Goal: Transaction & Acquisition: Purchase product/service

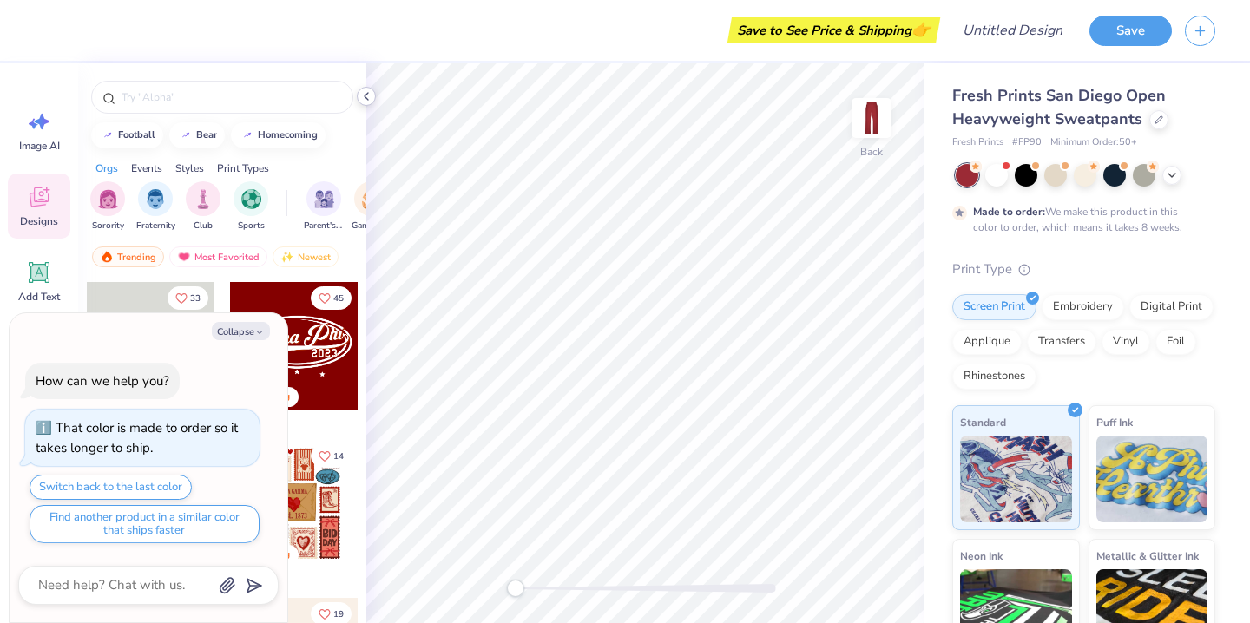
click at [361, 98] on icon at bounding box center [366, 96] width 14 height 14
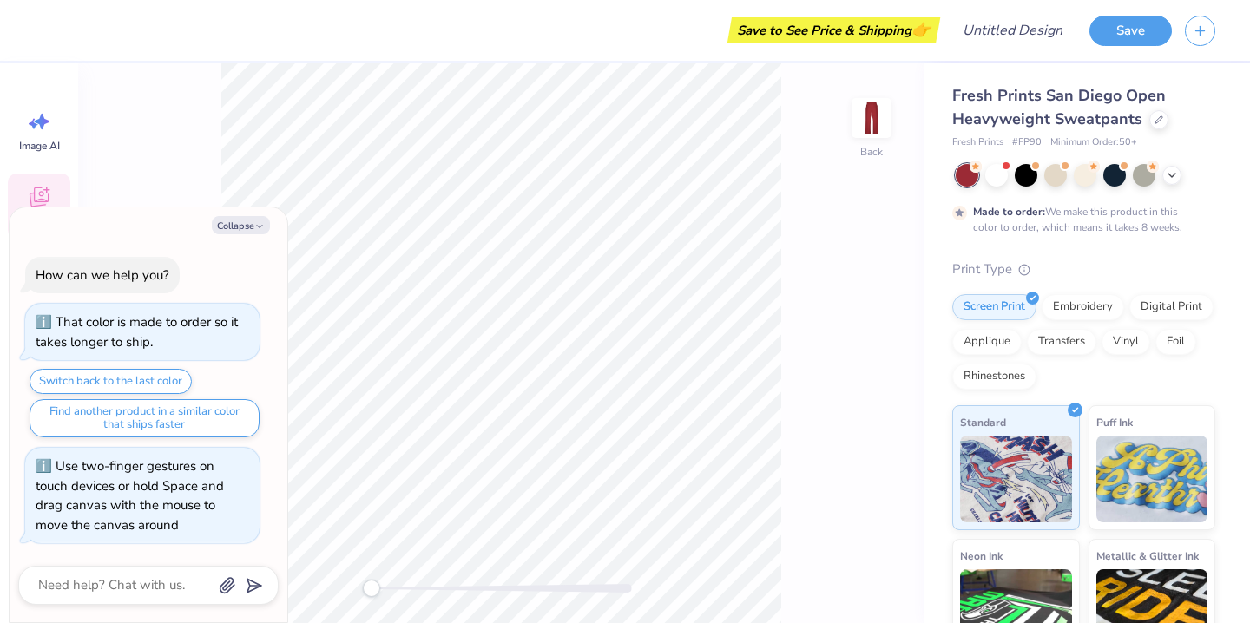
drag, startPoint x: 370, startPoint y: 588, endPoint x: 286, endPoint y: 590, distance: 84.2
click at [286, 590] on body "Save to See Price & Shipping 👉 Design Title Save Image AI Designs Add Text Uplo…" at bounding box center [625, 311] width 1250 height 623
click at [244, 227] on button "Collapse" at bounding box center [241, 225] width 58 height 18
type textarea "x"
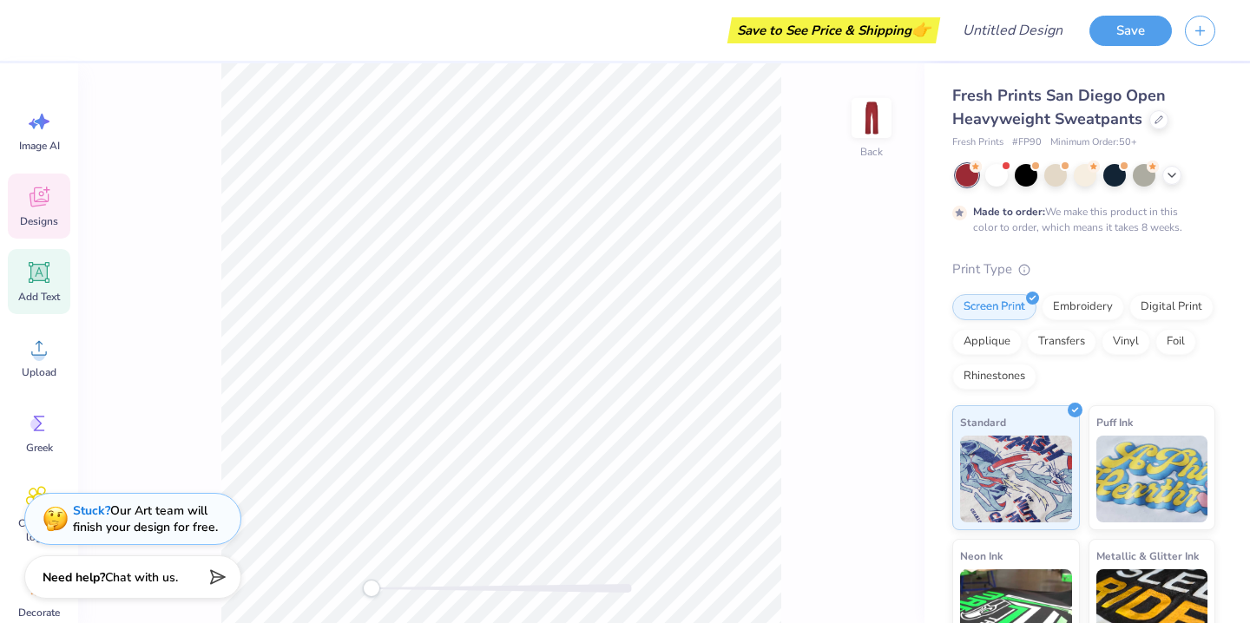
click at [53, 279] on div "Add Text" at bounding box center [39, 281] width 62 height 65
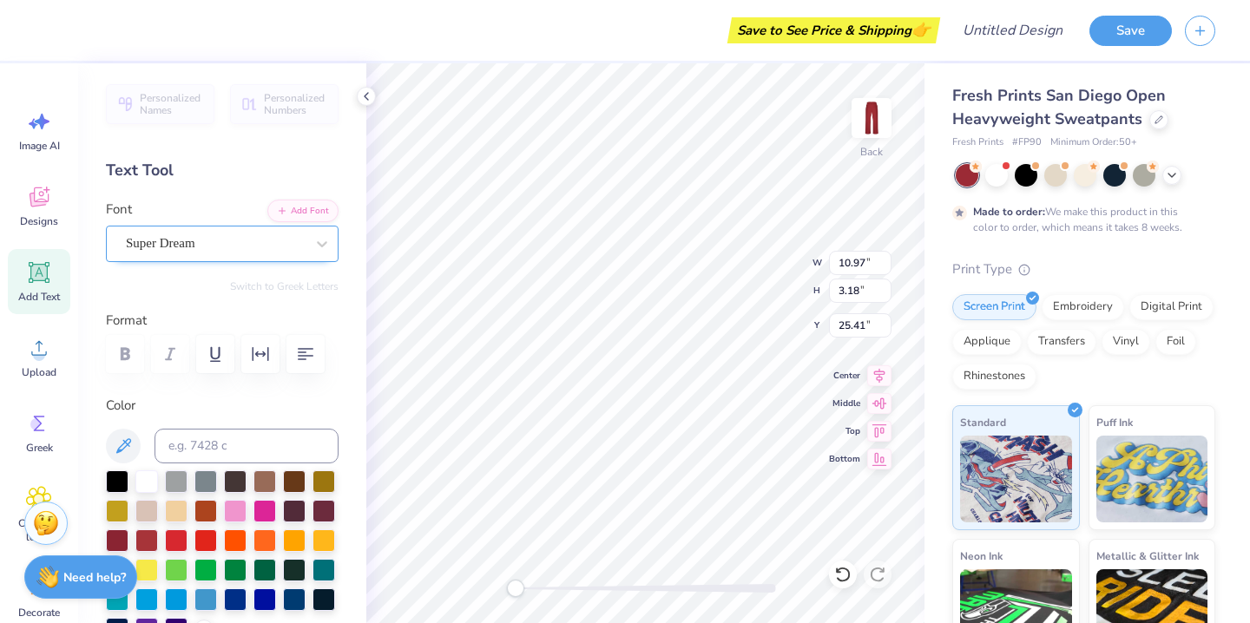
click at [223, 242] on div "Super Dream" at bounding box center [215, 243] width 182 height 27
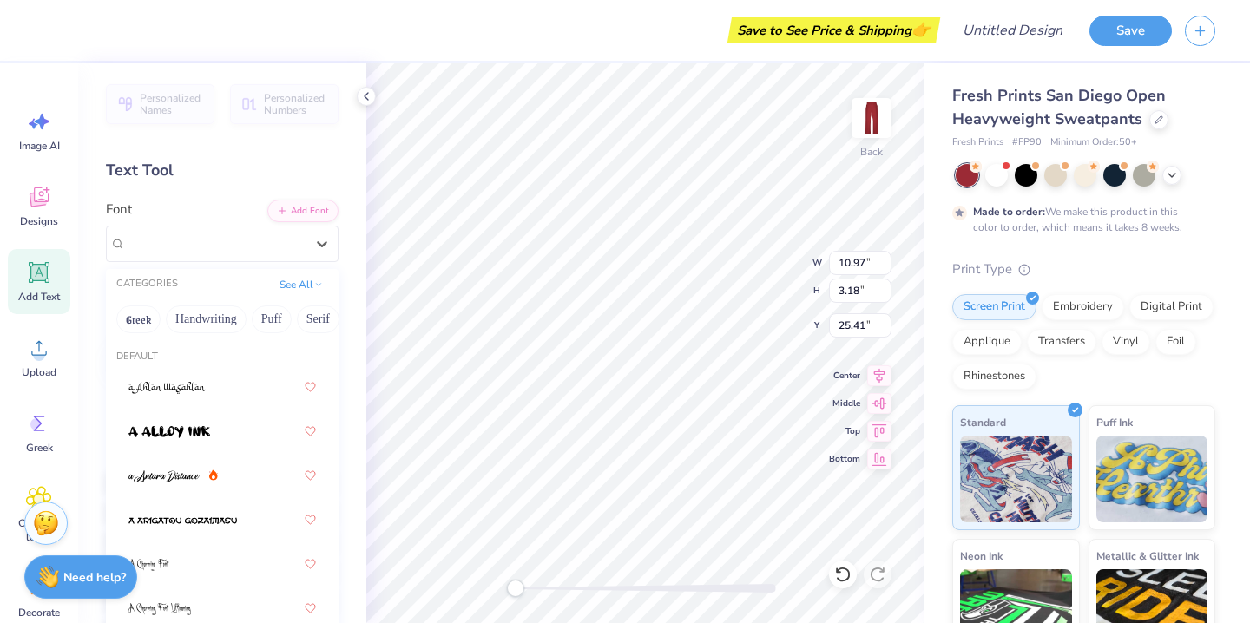
click at [191, 437] on img at bounding box center [169, 432] width 82 height 12
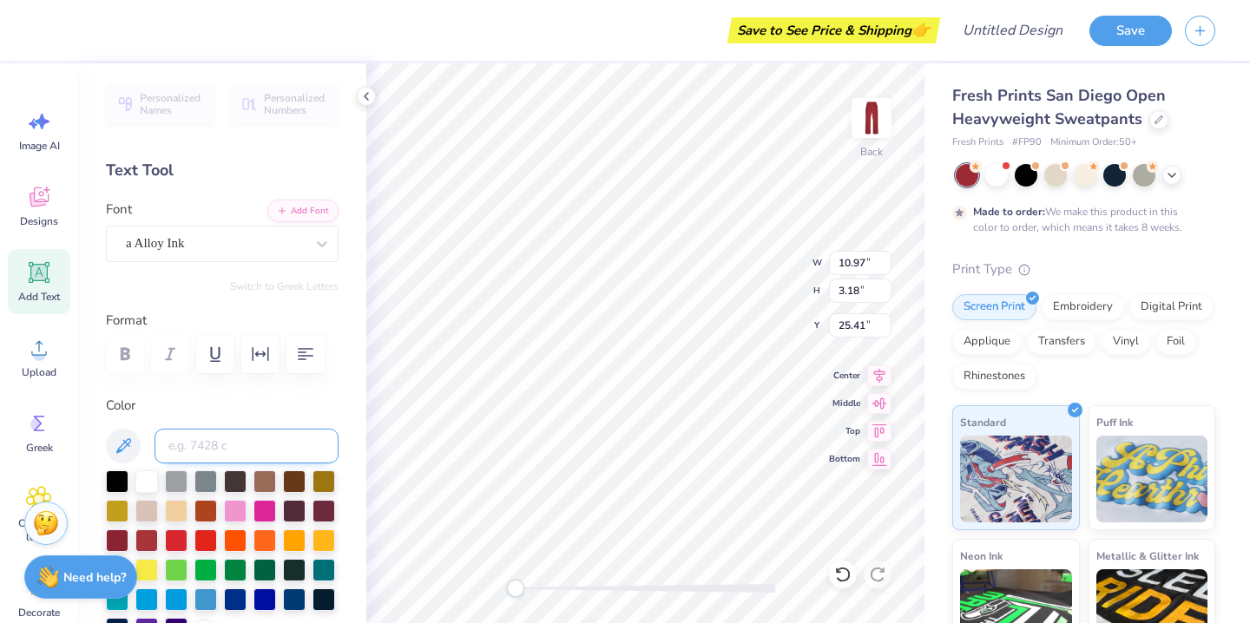
click at [214, 443] on input at bounding box center [246, 446] width 184 height 35
type textarea "s"
type textarea "sort"
click at [1113, 27] on button "Save" at bounding box center [1130, 28] width 82 height 30
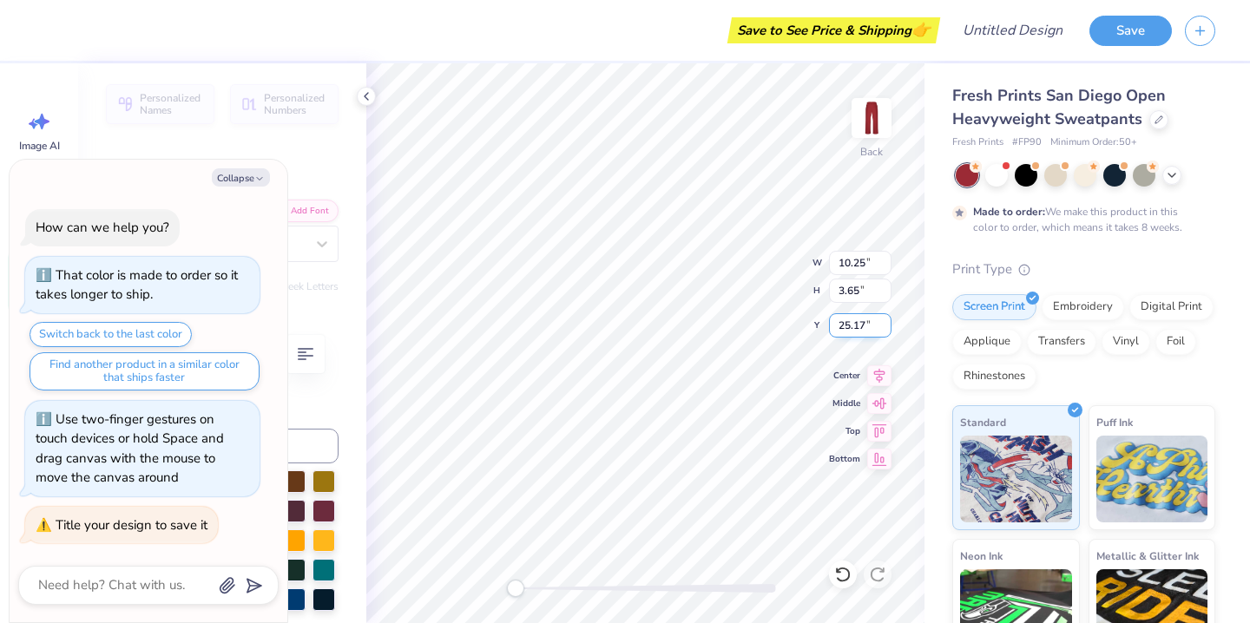
type textarea "x"
type input "5.10"
click at [250, 181] on button "Collapse" at bounding box center [241, 177] width 58 height 18
type textarea "x"
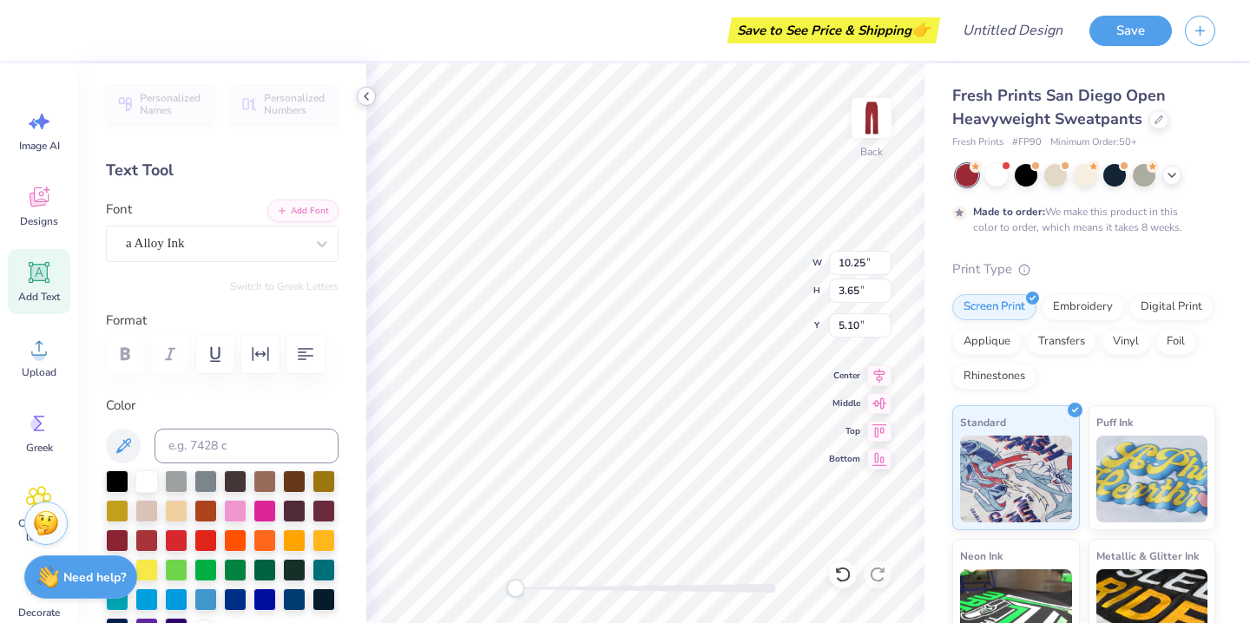
click at [370, 97] on icon at bounding box center [366, 96] width 14 height 14
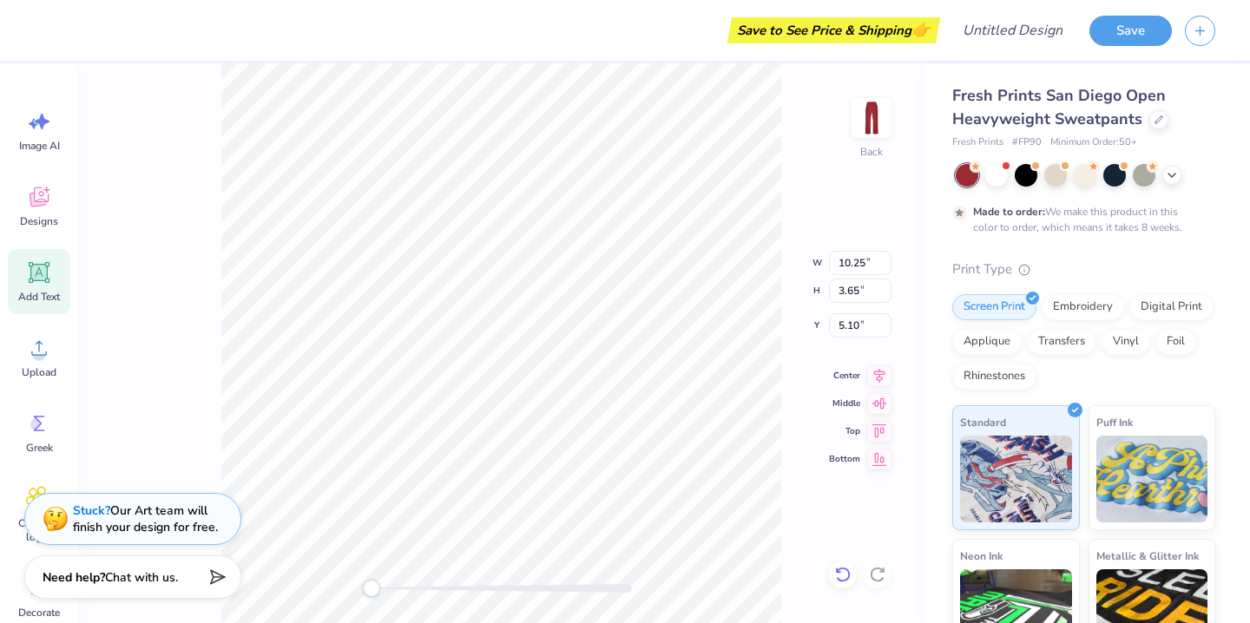
click at [839, 575] on icon at bounding box center [842, 574] width 17 height 17
type input "5.16"
click at [839, 575] on icon at bounding box center [842, 574] width 17 height 17
type input "10.85"
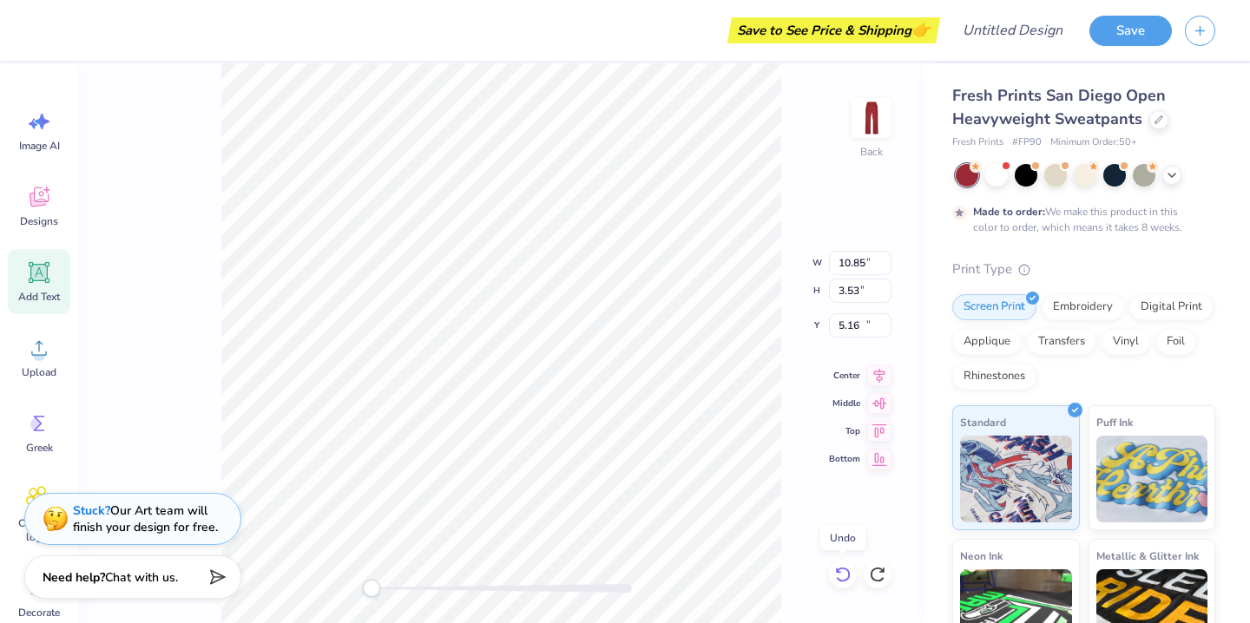
type input "3.53"
type input "25.23"
click at [880, 579] on icon at bounding box center [877, 574] width 17 height 17
click at [789, 356] on div "Back W 10.85 10.85 " H 3.53 3.53 " Y 25.23 25.23 " Center Middle Top Bottom" at bounding box center [501, 343] width 846 height 560
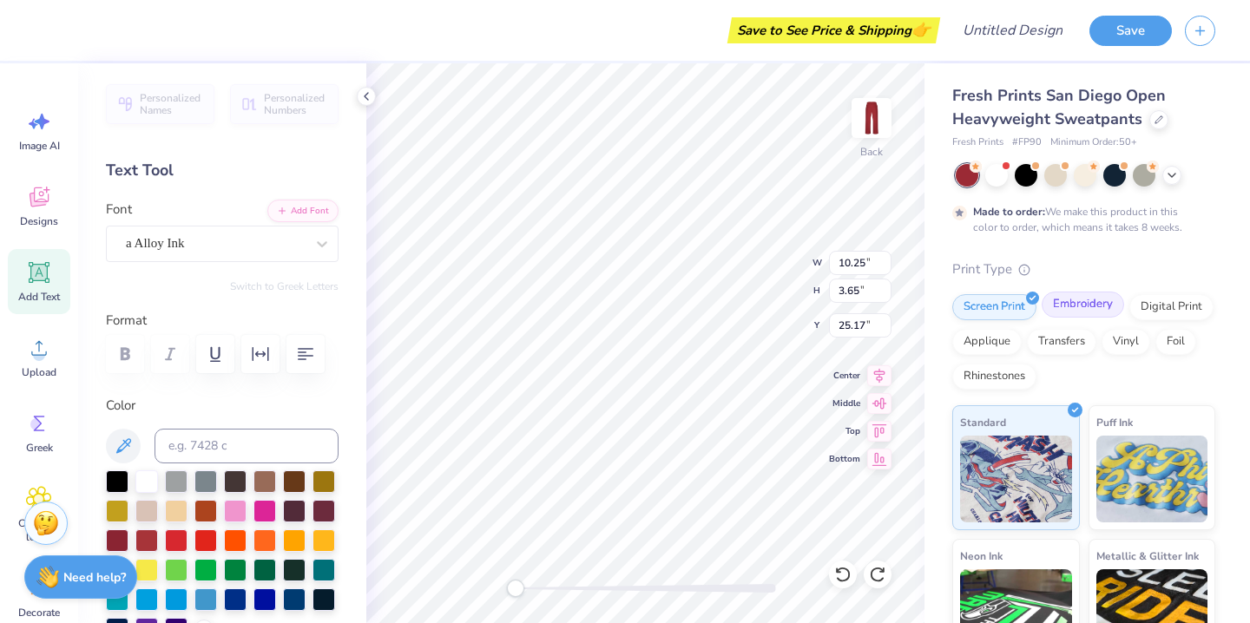
click at [1087, 309] on div "Embroidery" at bounding box center [1082, 305] width 82 height 26
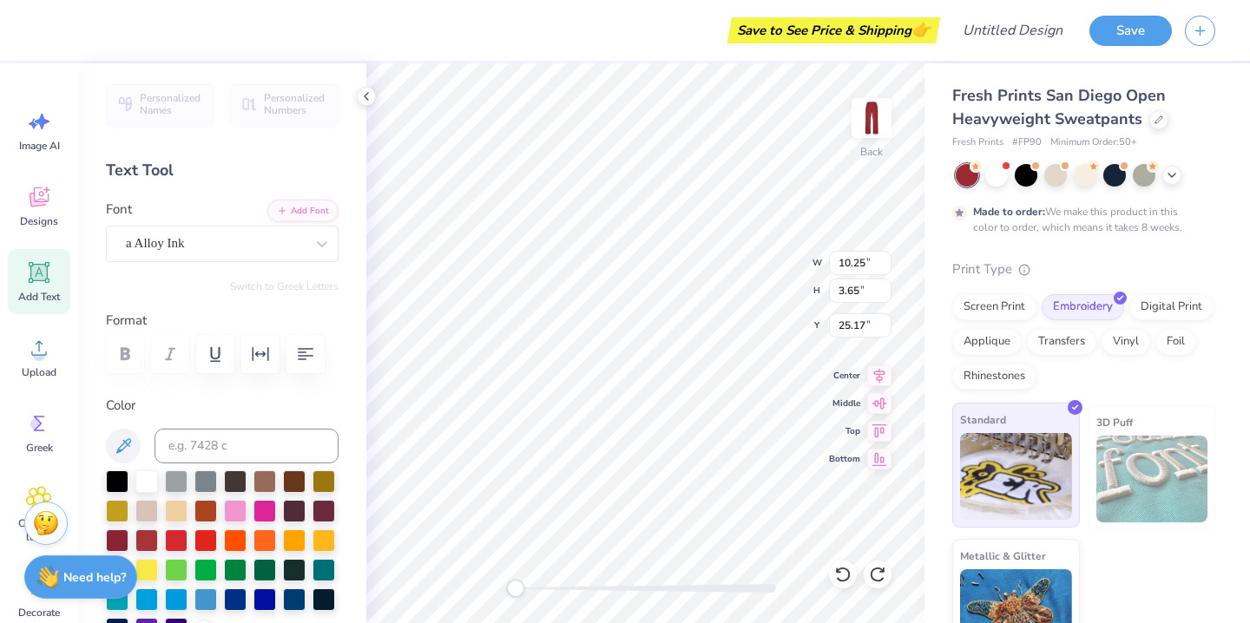
scroll to position [41, 0]
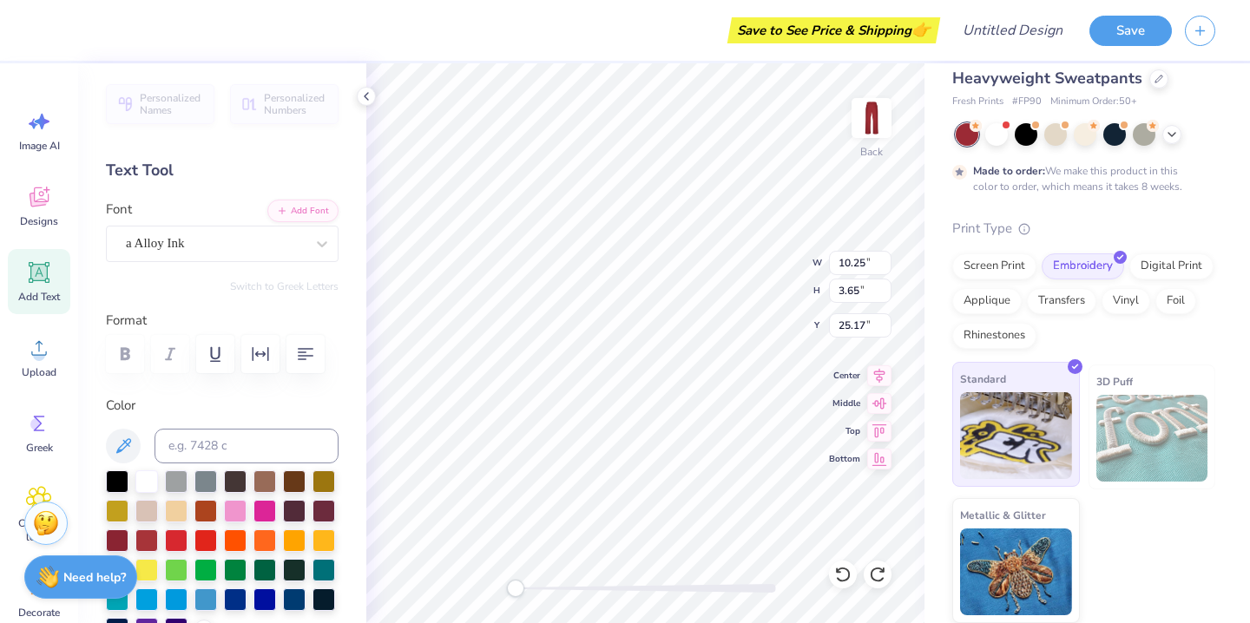
click at [1008, 442] on img at bounding box center [1016, 435] width 112 height 87
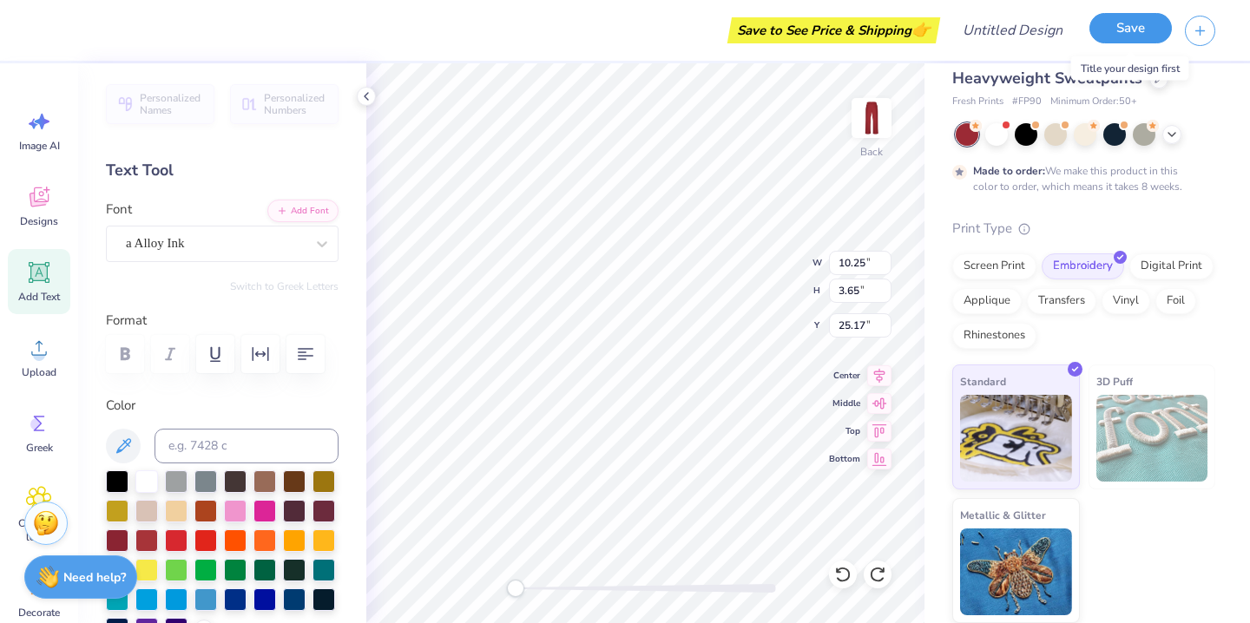
click at [1127, 40] on button "Save" at bounding box center [1130, 28] width 82 height 30
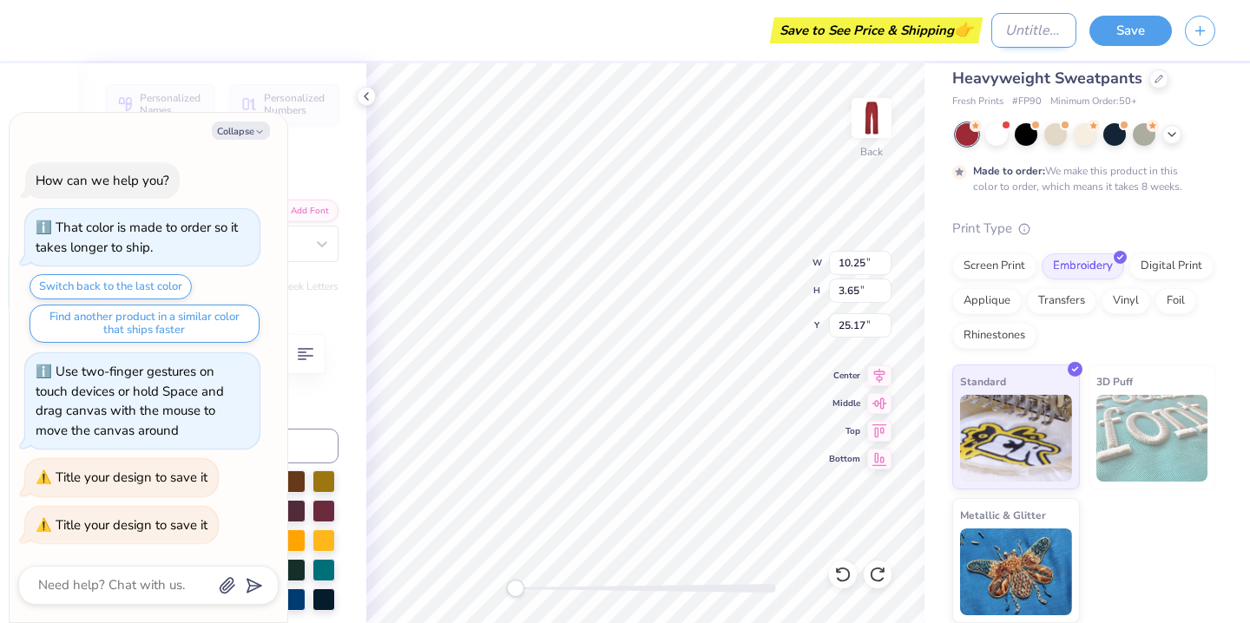
click at [994, 31] on input "Design Title" at bounding box center [1033, 30] width 85 height 35
type textarea "x"
type input "S"
type textarea "x"
type input "SO"
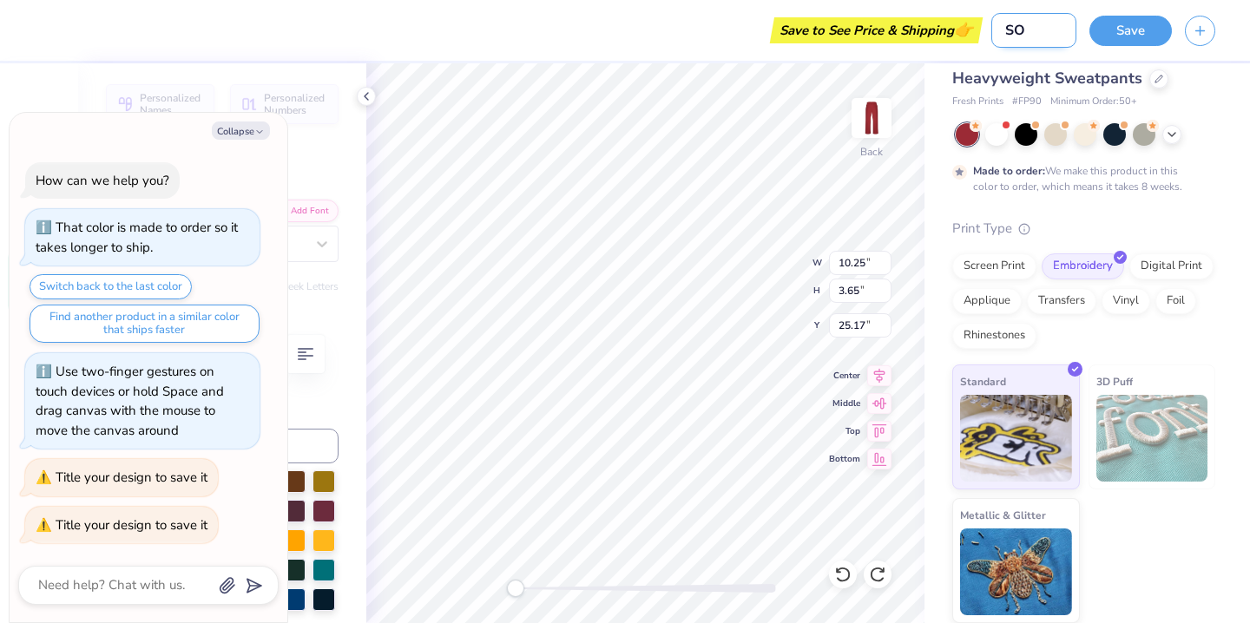
type textarea "x"
type input "SOR"
type textarea "x"
type input "SORT"
type textarea "x"
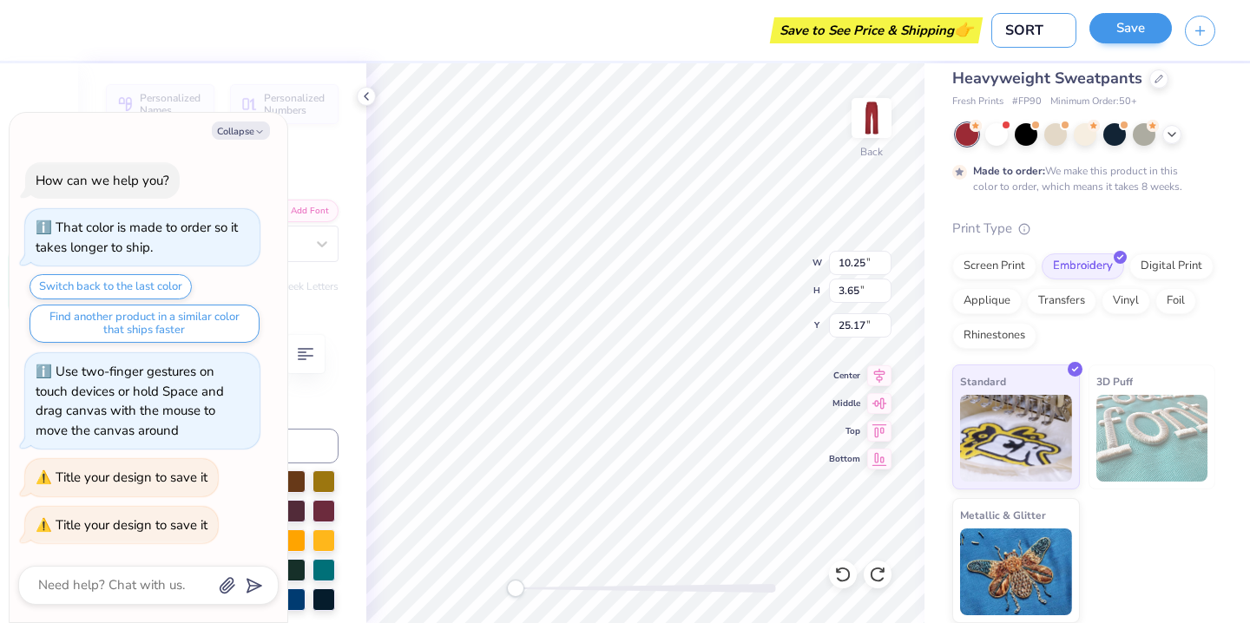
type input "SORT"
click at [1132, 35] on button "Save" at bounding box center [1130, 28] width 82 height 30
type textarea "x"
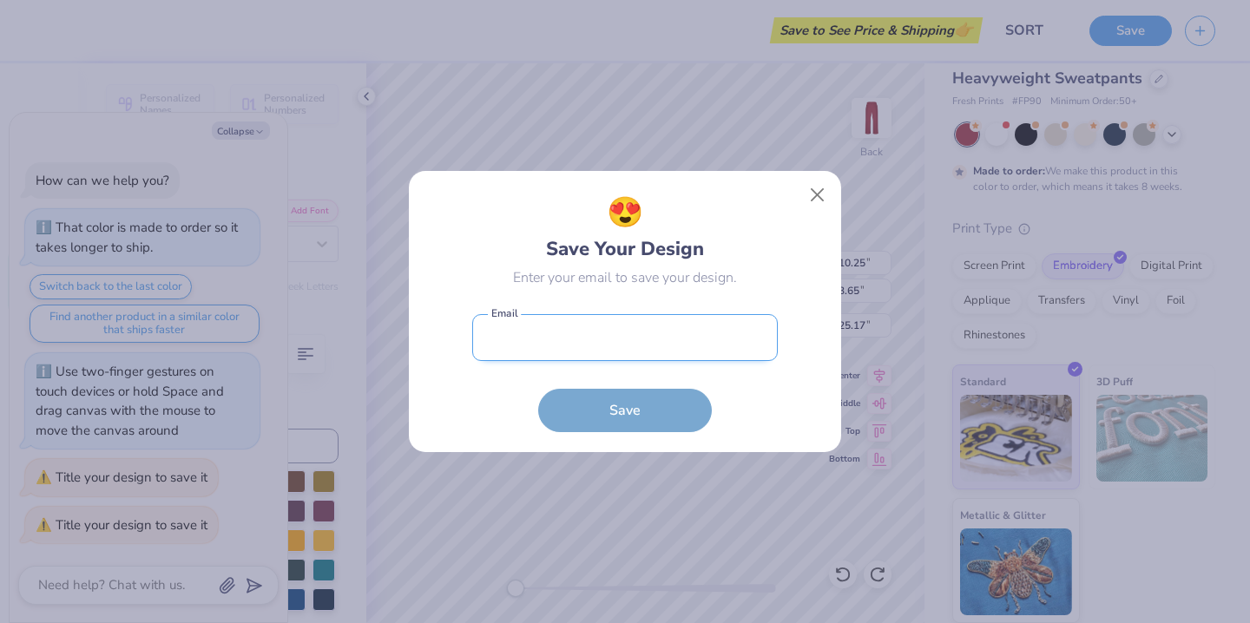
click at [594, 334] on input "email" at bounding box center [624, 338] width 305 height 48
type input "[EMAIL_ADDRESS][DOMAIN_NAME]"
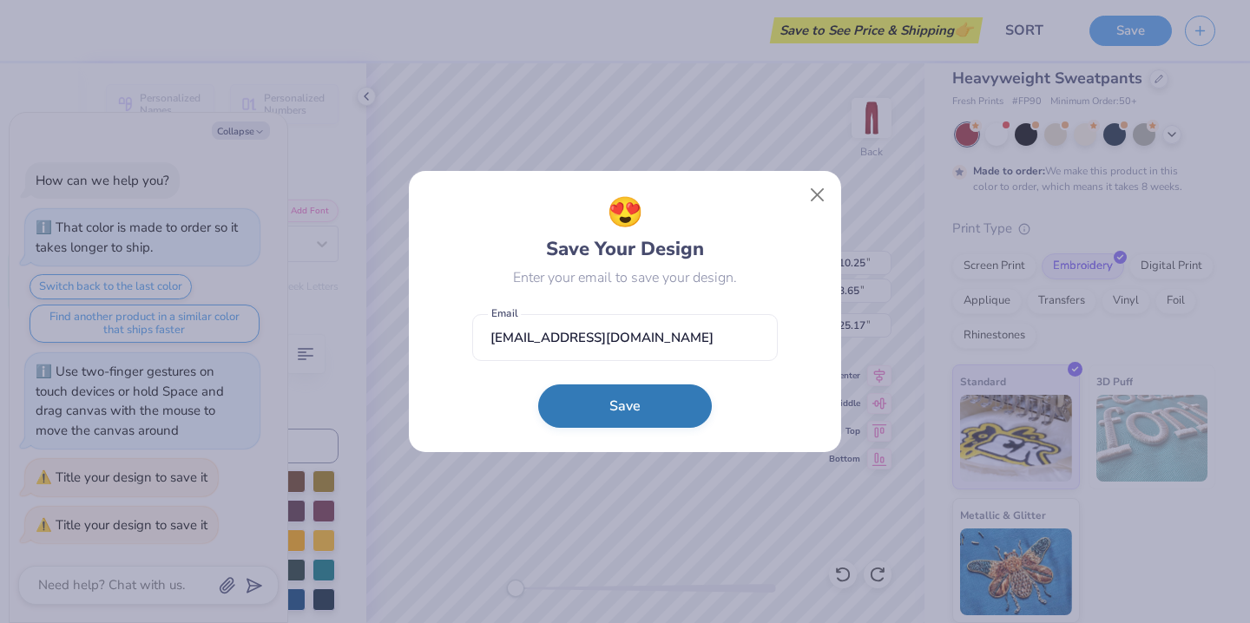
click at [640, 409] on button "Save" at bounding box center [625, 405] width 174 height 43
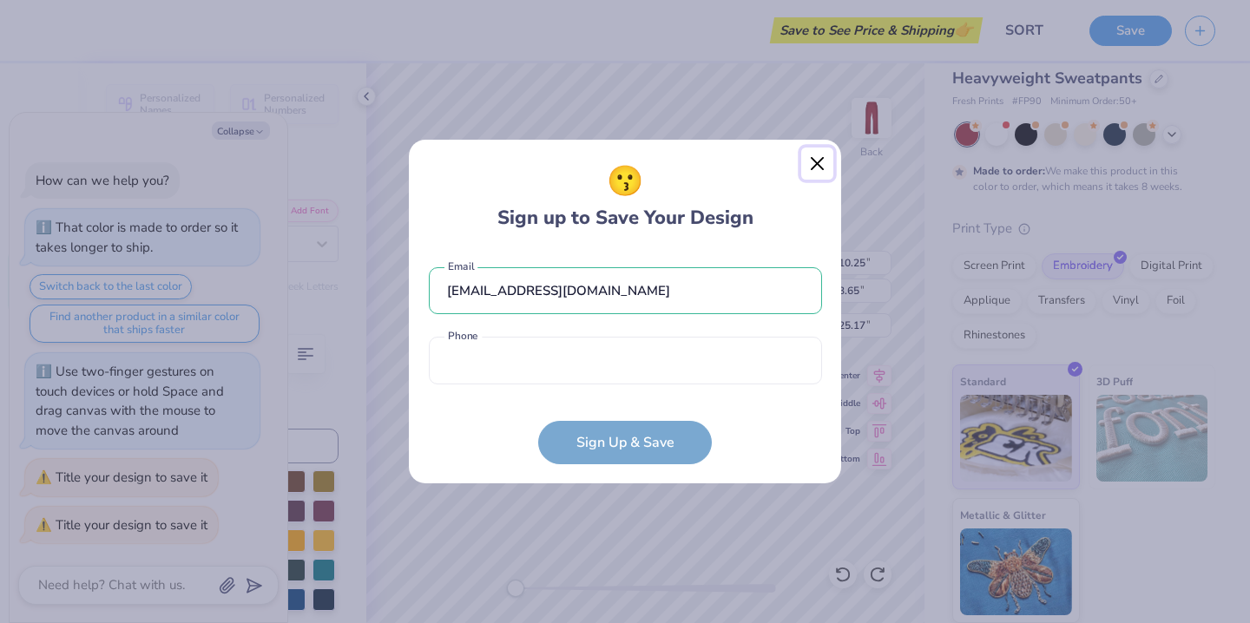
click at [811, 155] on button "Close" at bounding box center [817, 164] width 33 height 33
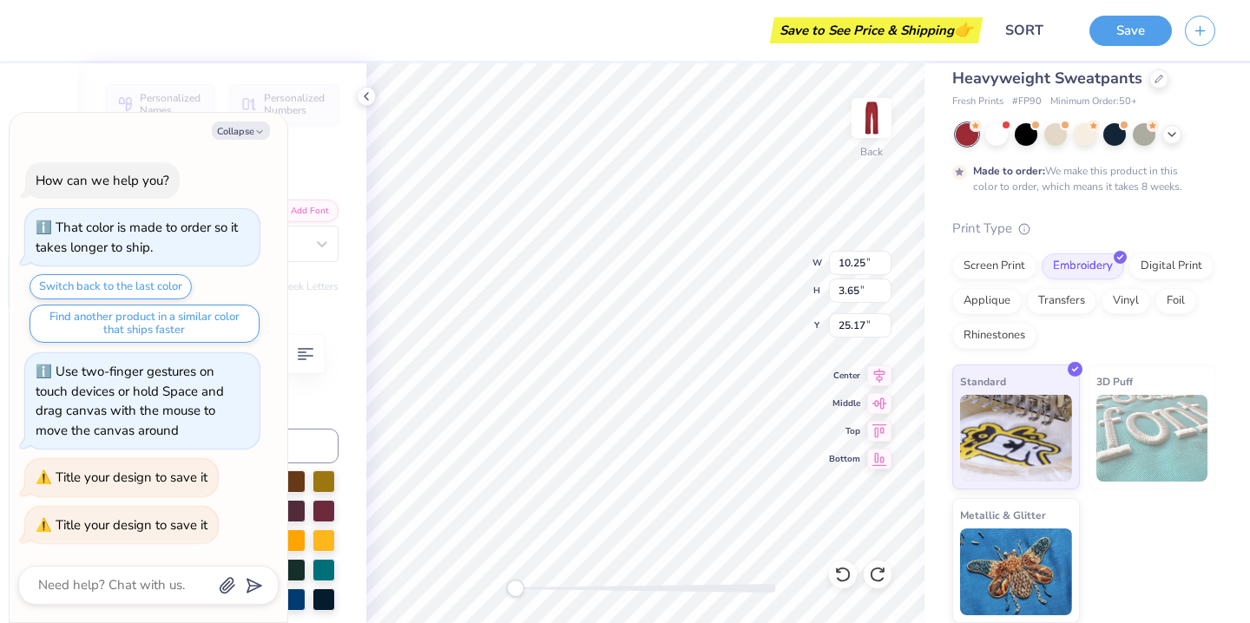
click at [934, 36] on div "Save to See Price & Shipping 👉" at bounding box center [876, 30] width 204 height 26
click at [1123, 20] on button "Save" at bounding box center [1130, 28] width 82 height 30
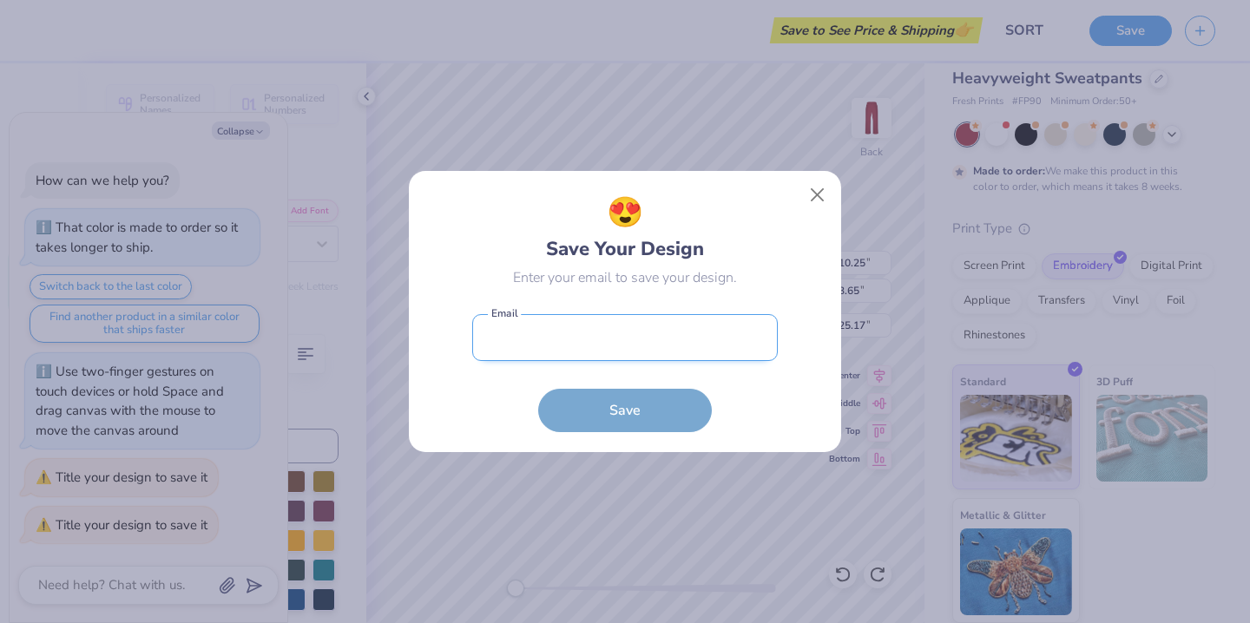
click at [661, 332] on input "email" at bounding box center [624, 338] width 305 height 48
type input "[EMAIL_ADDRESS][DOMAIN_NAME]"
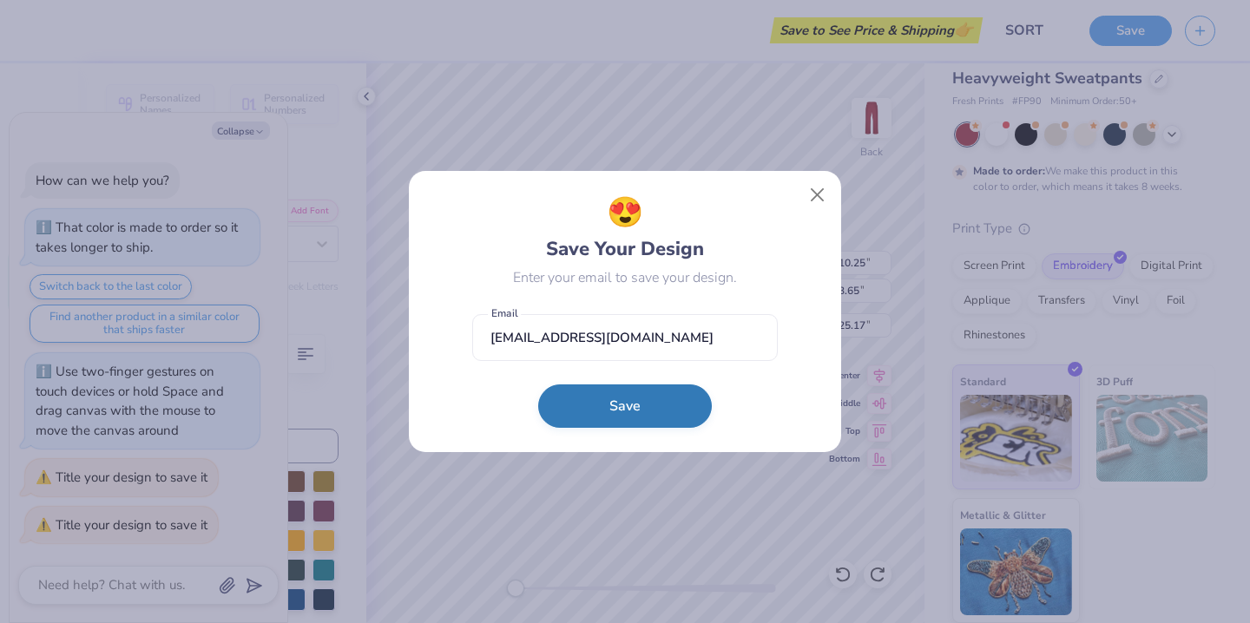
click at [627, 402] on button "Save" at bounding box center [625, 405] width 174 height 43
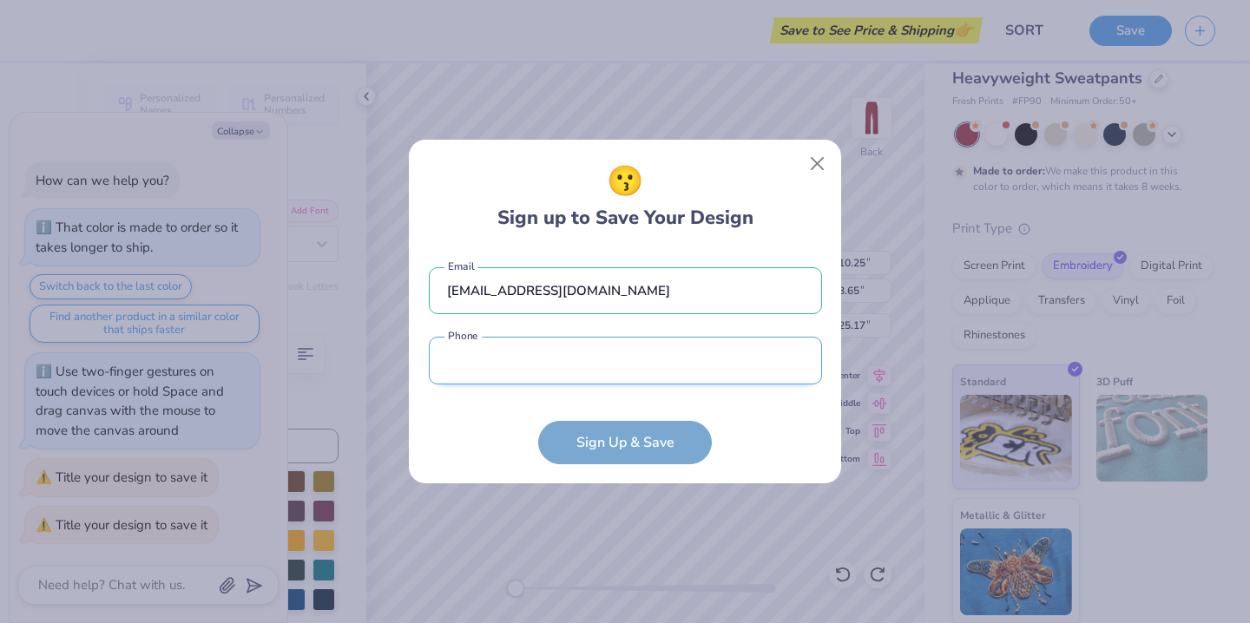
click at [625, 367] on input "tel" at bounding box center [625, 361] width 393 height 48
type input "[PHONE_NUMBER]"
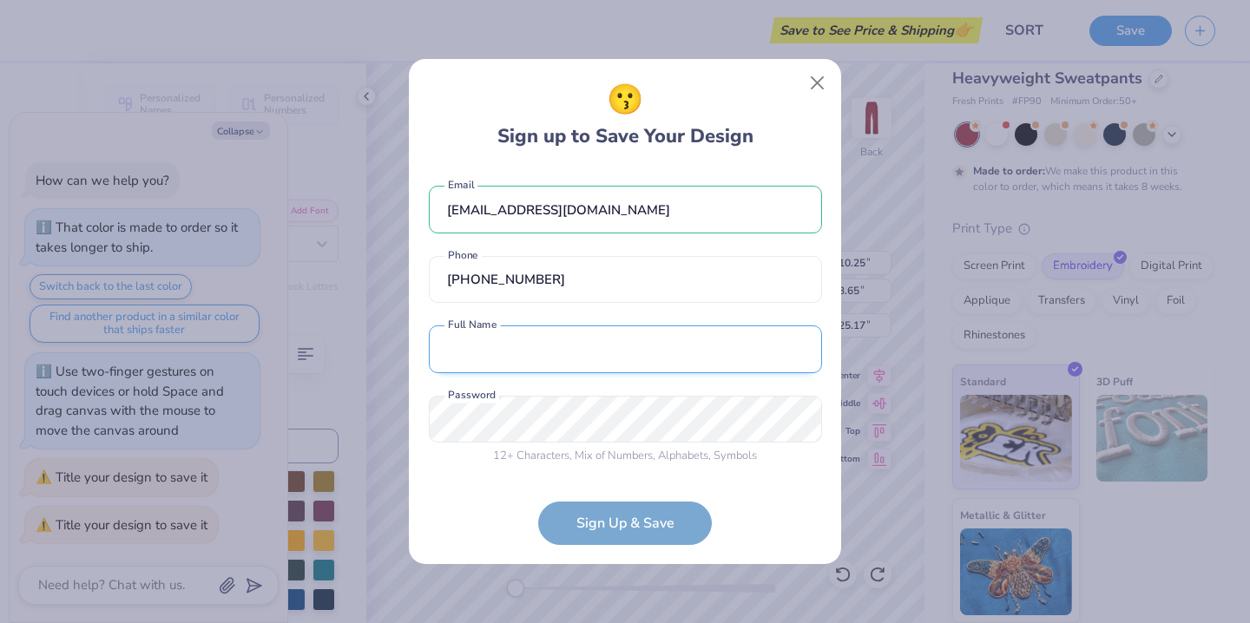
click at [602, 368] on input "text" at bounding box center [625, 349] width 393 height 48
type input "[PERSON_NAME]"
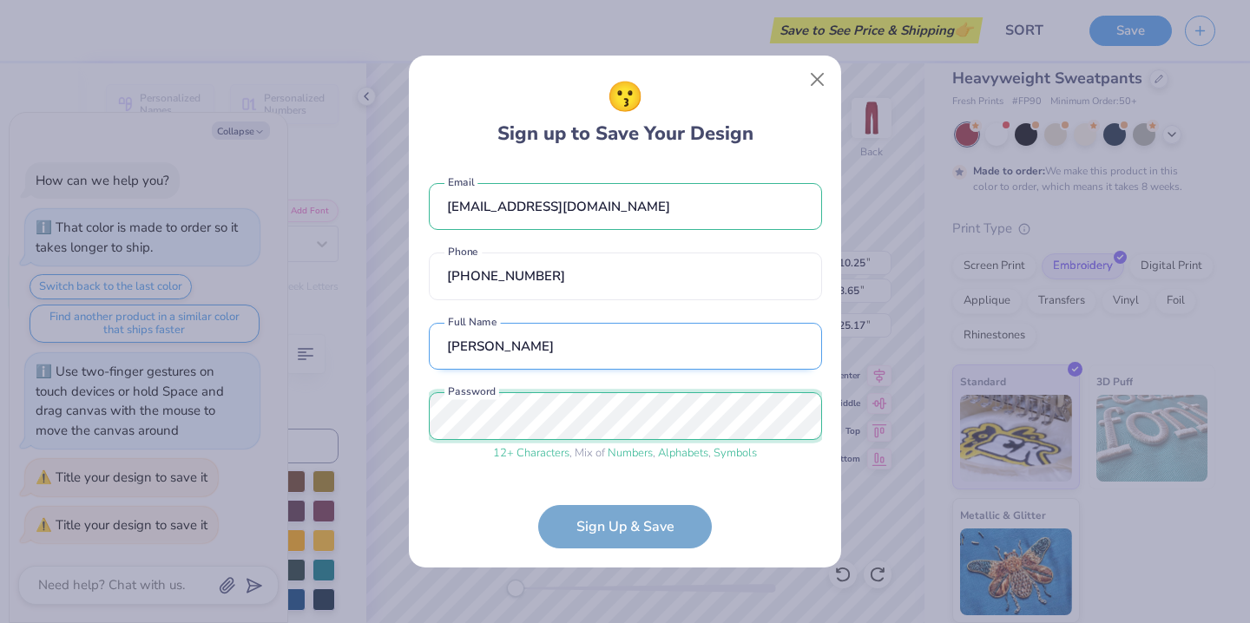
scroll to position [59, 0]
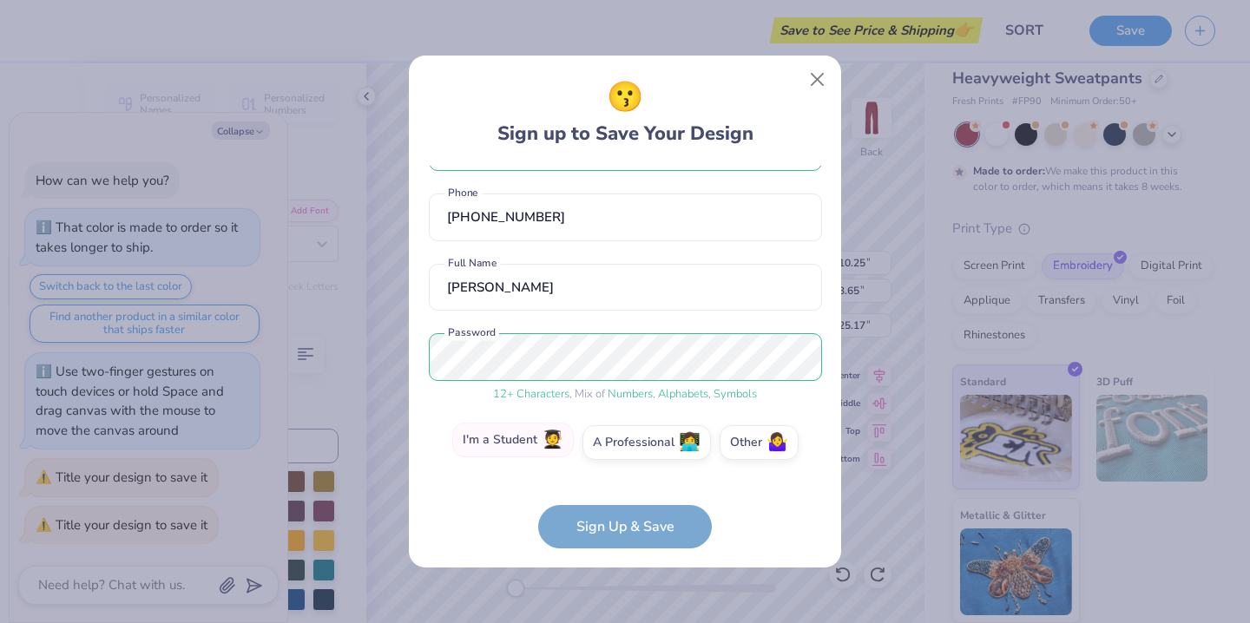
click at [542, 445] on label "I'm a Student 🧑‍🎓" at bounding box center [512, 440] width 121 height 35
click at [620, 501] on input "I'm a Student 🧑‍🎓" at bounding box center [625, 506] width 11 height 11
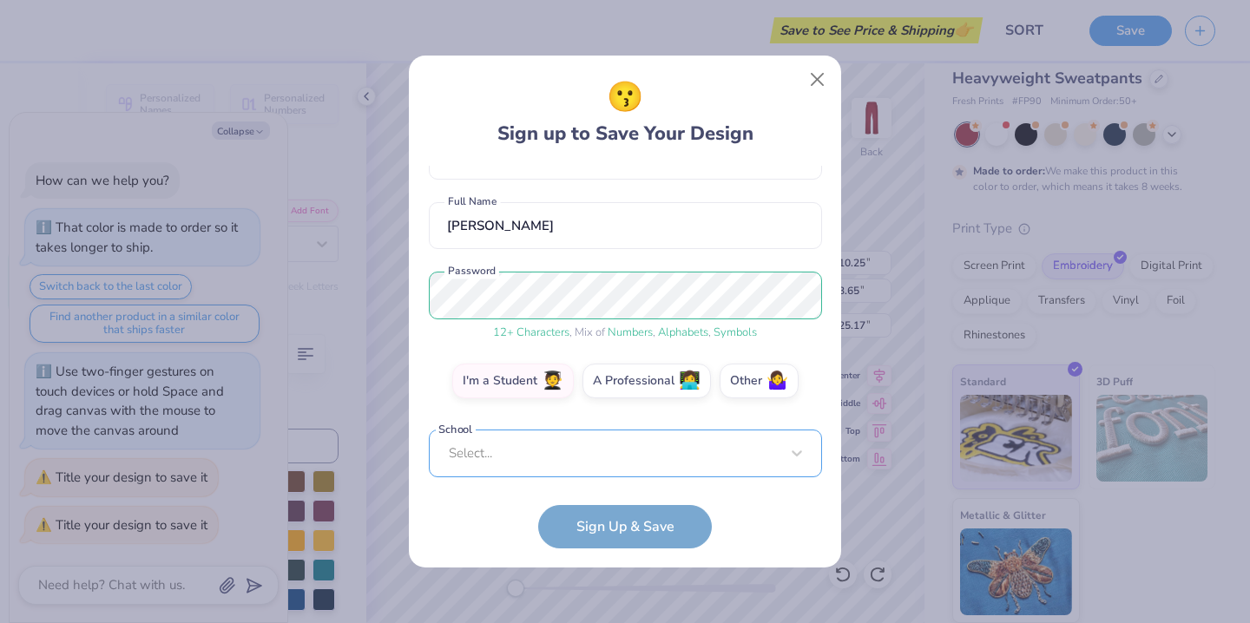
click at [592, 460] on div "Select..." at bounding box center [625, 454] width 393 height 48
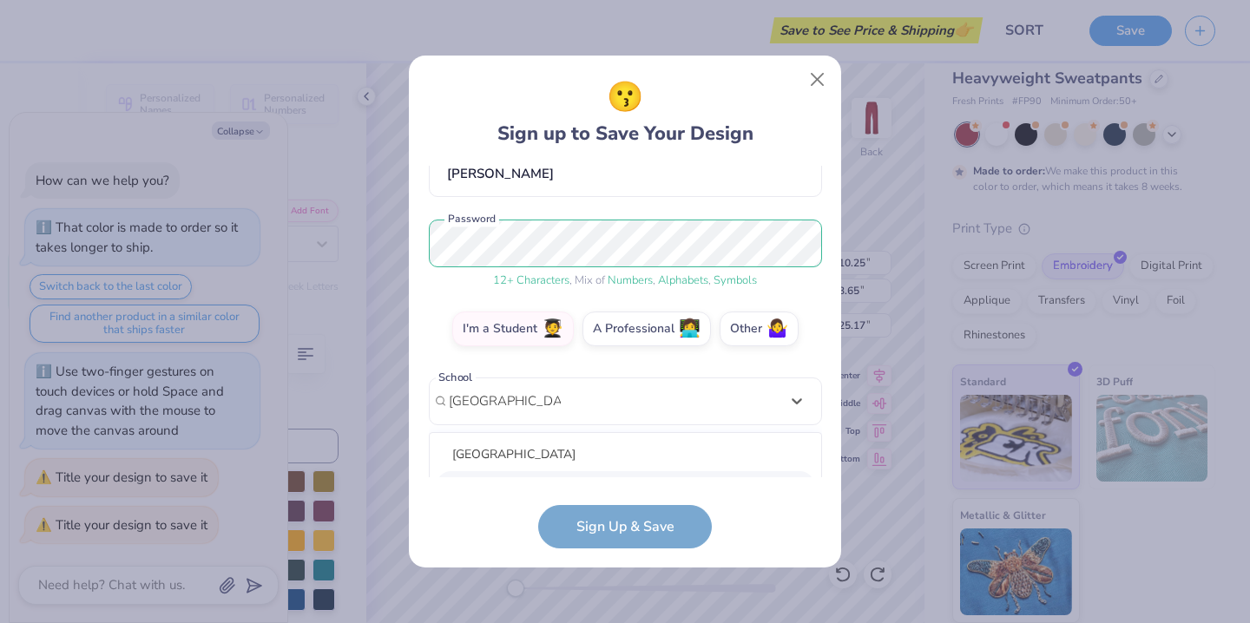
scroll to position [390, 0]
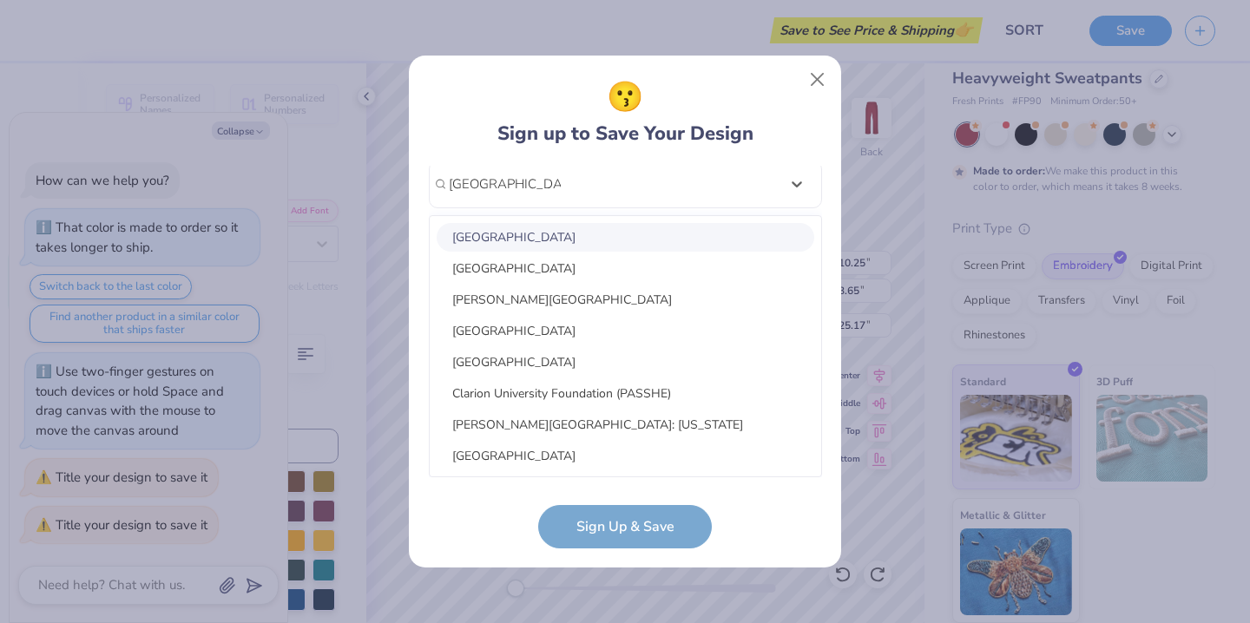
click at [594, 239] on div "[GEOGRAPHIC_DATA]" at bounding box center [626, 237] width 378 height 29
type input "[GEOGRAPHIC_DATA]"
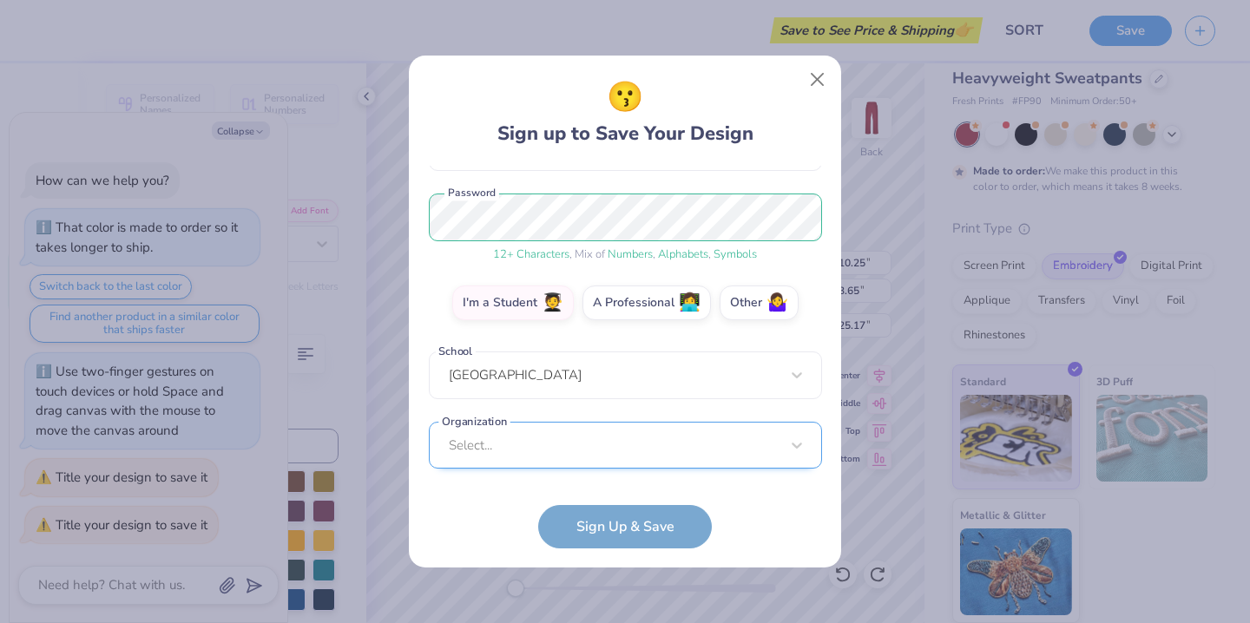
scroll to position [459, 0]
click at [570, 423] on div "Select..." at bounding box center [625, 445] width 393 height 48
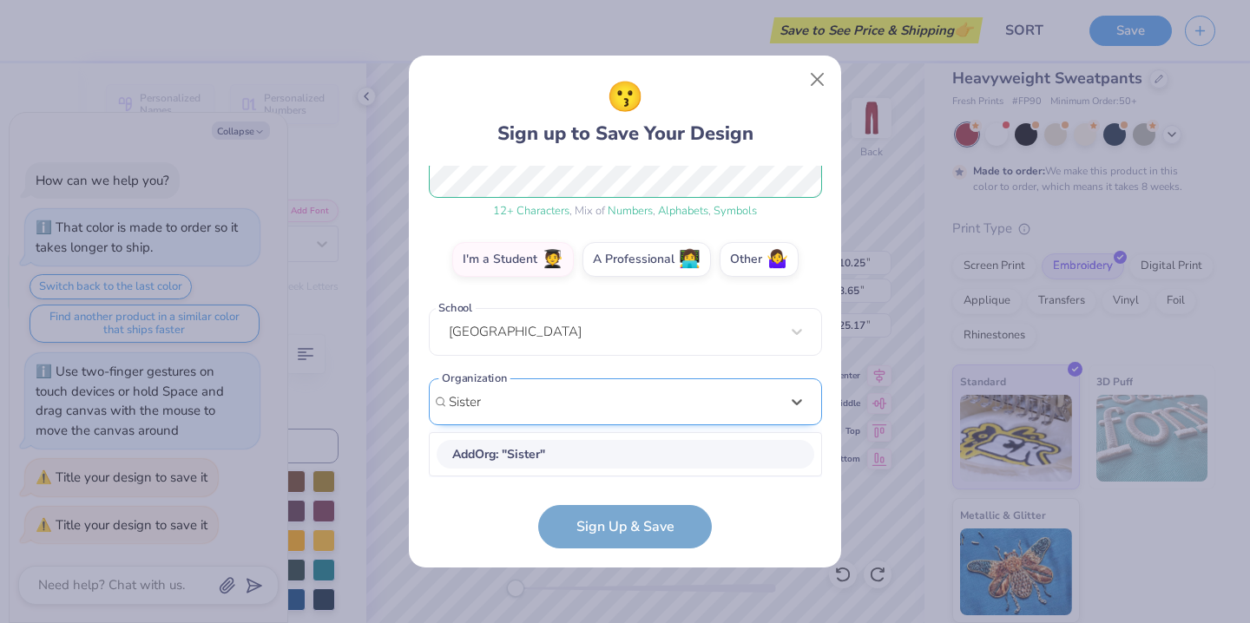
scroll to position [241, 0]
type input "S"
click at [622, 515] on form "[EMAIL_ADDRESS][DOMAIN_NAME] Email [PHONE_NUMBER] Phone [PERSON_NAME] Full Name…" at bounding box center [625, 357] width 393 height 383
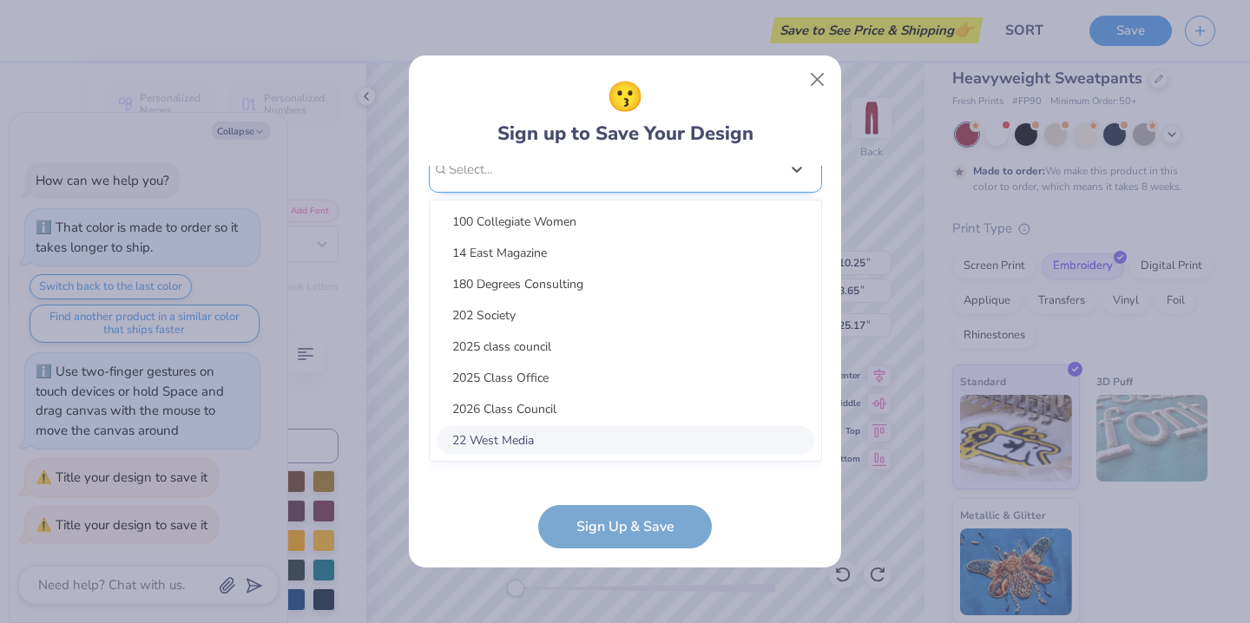
click at [613, 436] on div "option focused, 8 of 45. 45 results available. Use Up and Down to choose option…" at bounding box center [625, 304] width 393 height 317
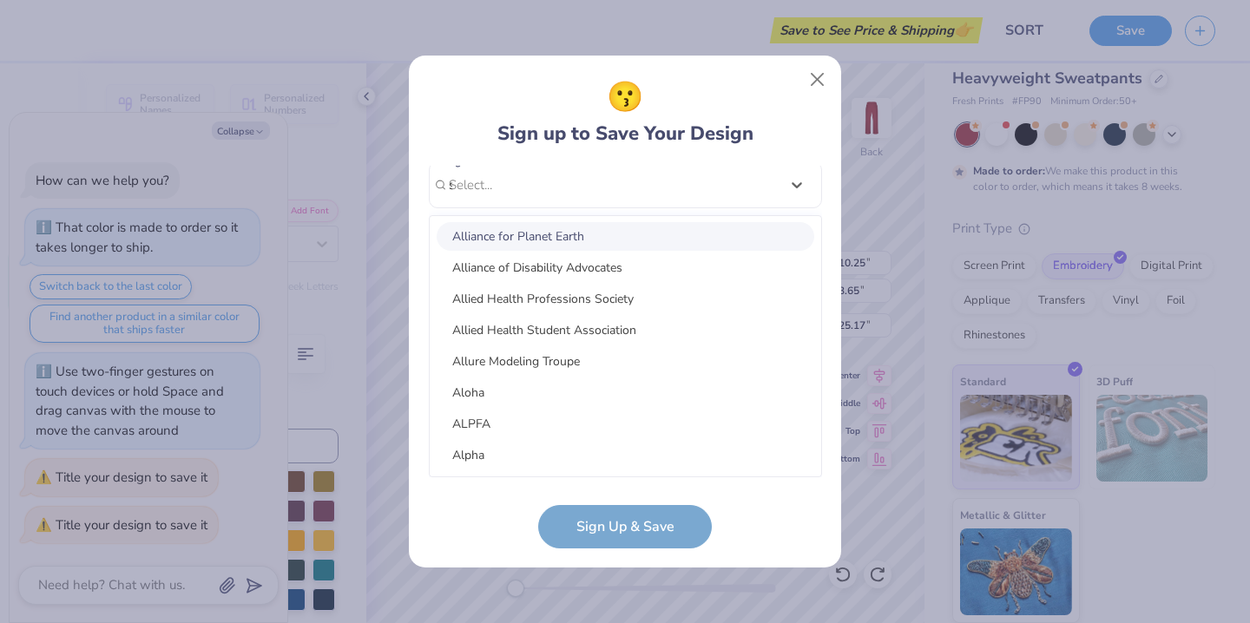
scroll to position [0, 0]
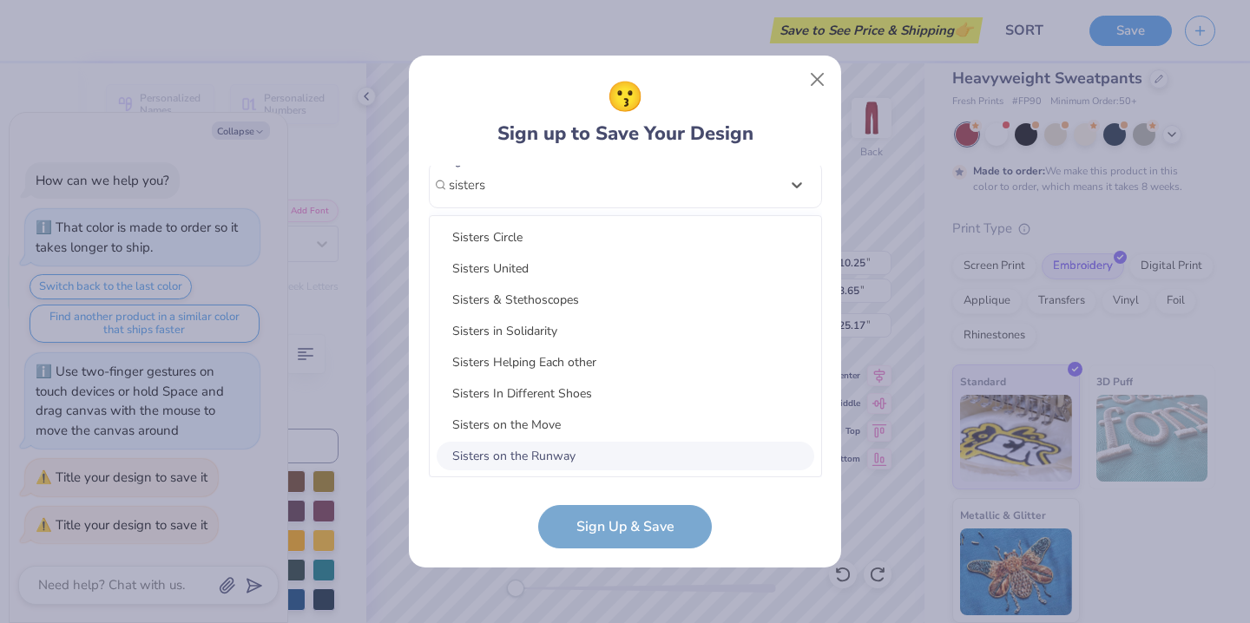
click at [568, 448] on div "Sisters on the Runway" at bounding box center [626, 456] width 378 height 29
type input "sisters"
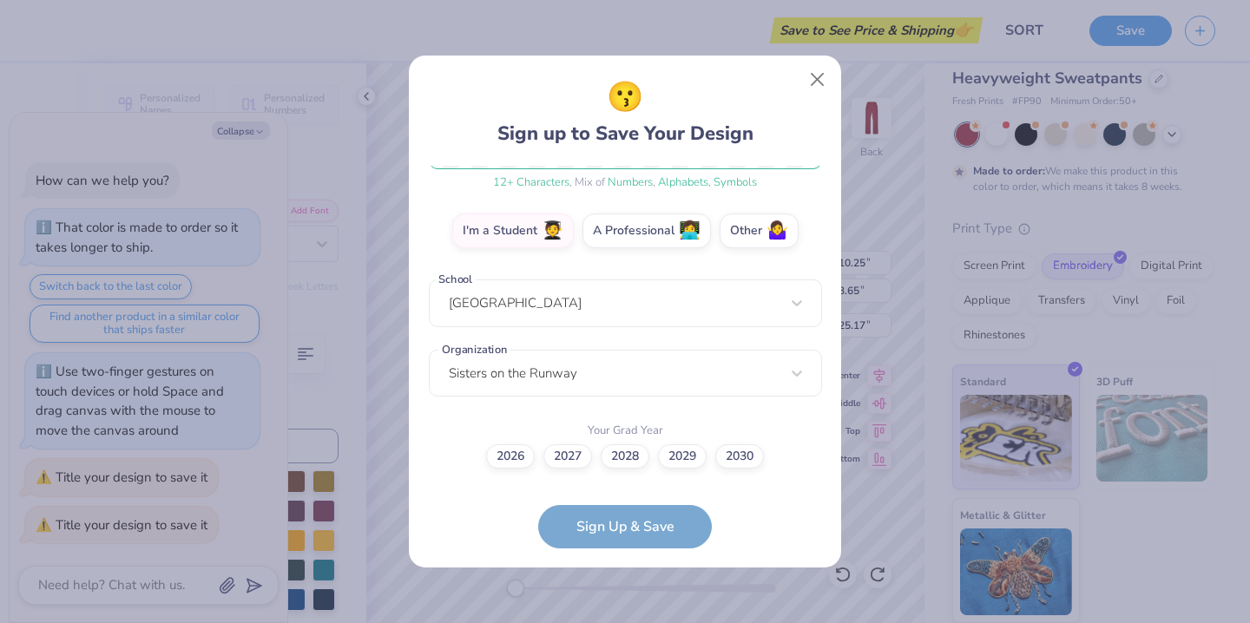
scroll to position [270, 0]
click at [568, 359] on div "Sisters on the Runway" at bounding box center [625, 375] width 393 height 48
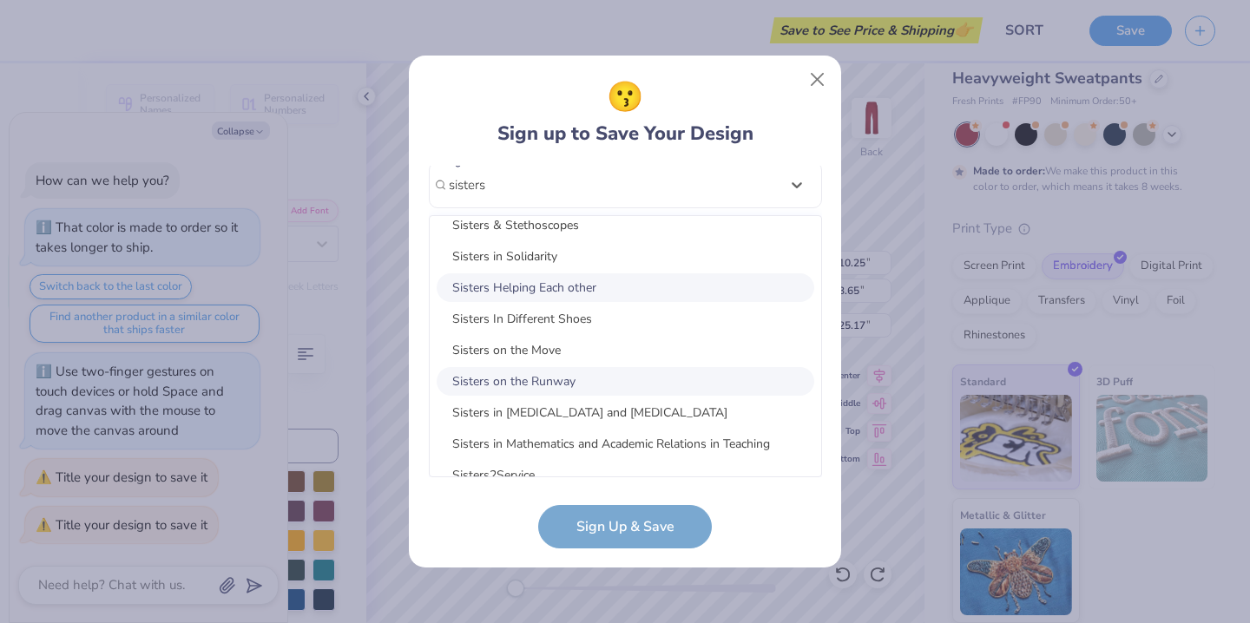
scroll to position [45, 0]
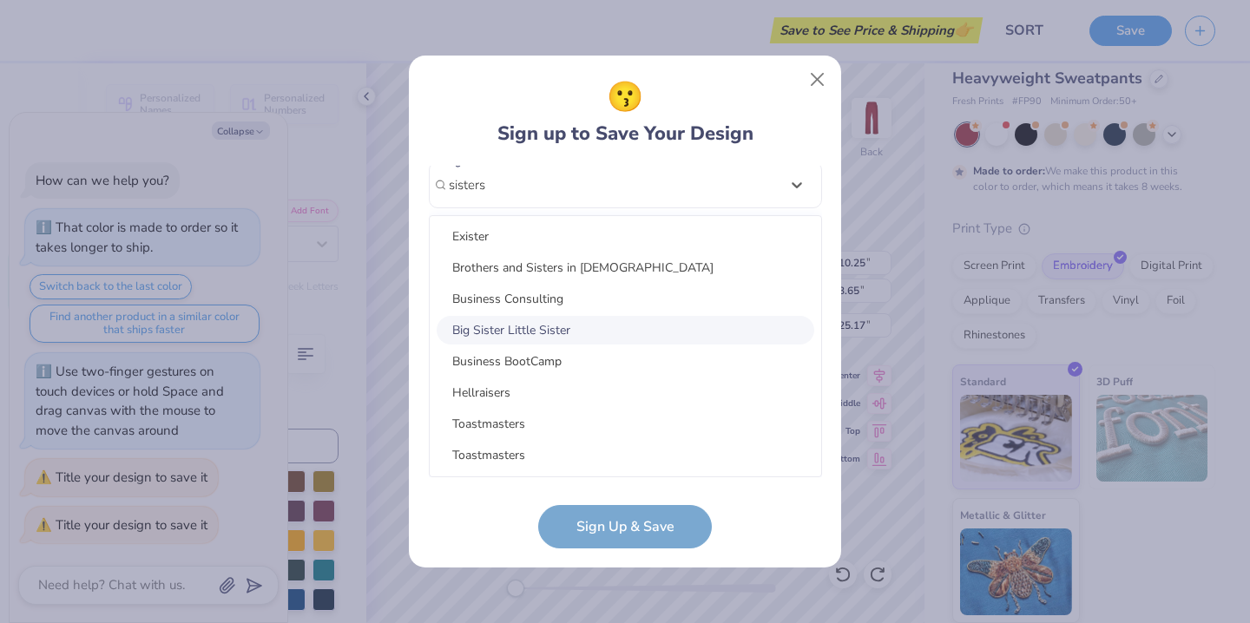
click at [549, 333] on div "Big Sister Little Sister" at bounding box center [626, 330] width 378 height 29
type input "sisters"
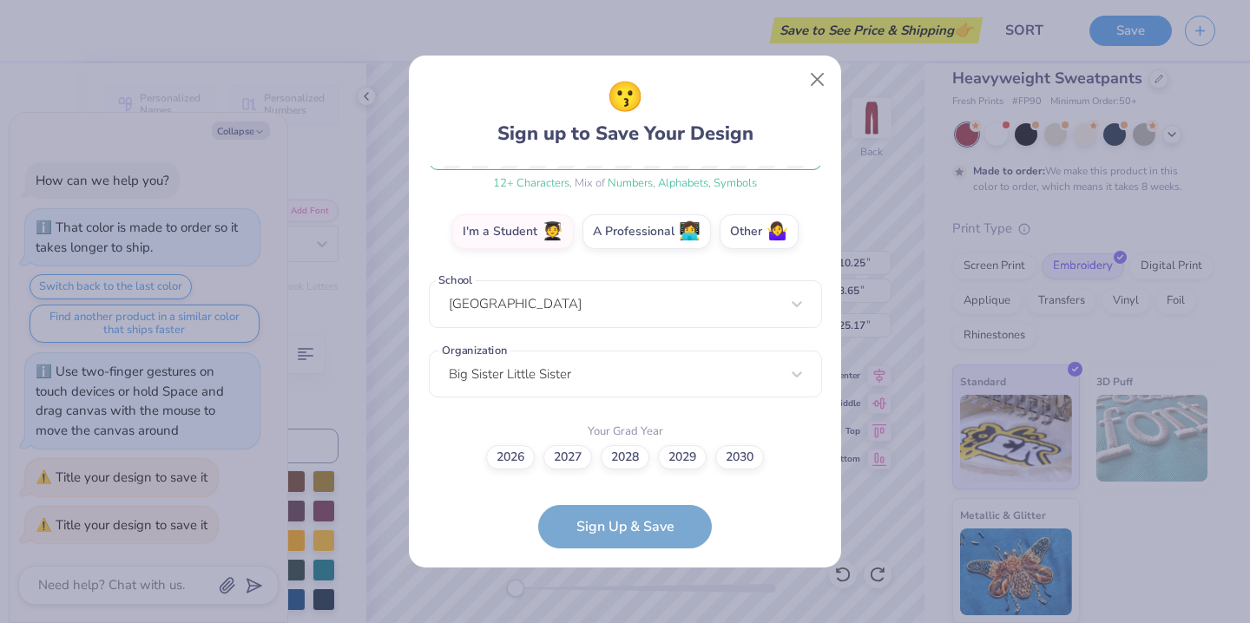
click at [637, 523] on form "[EMAIL_ADDRESS][DOMAIN_NAME] Email [PHONE_NUMBER] Phone [PERSON_NAME] Full Name…" at bounding box center [625, 357] width 393 height 383
click at [574, 457] on label "2027" at bounding box center [567, 455] width 49 height 24
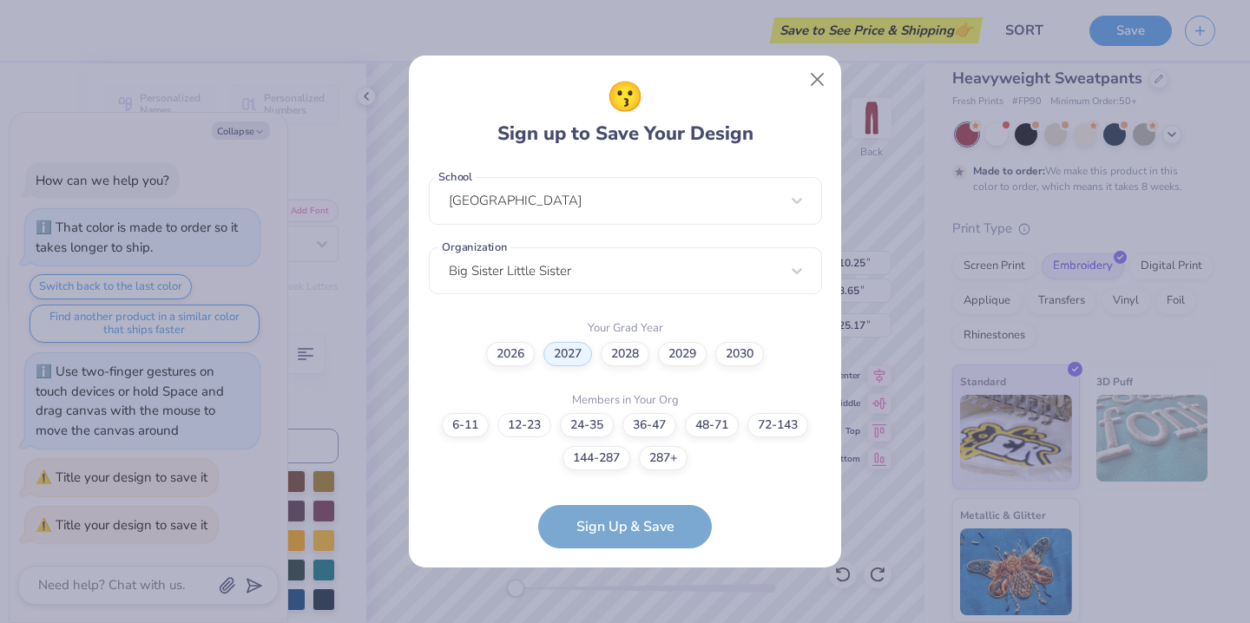
click at [517, 425] on label "12-23" at bounding box center [524, 425] width 54 height 24
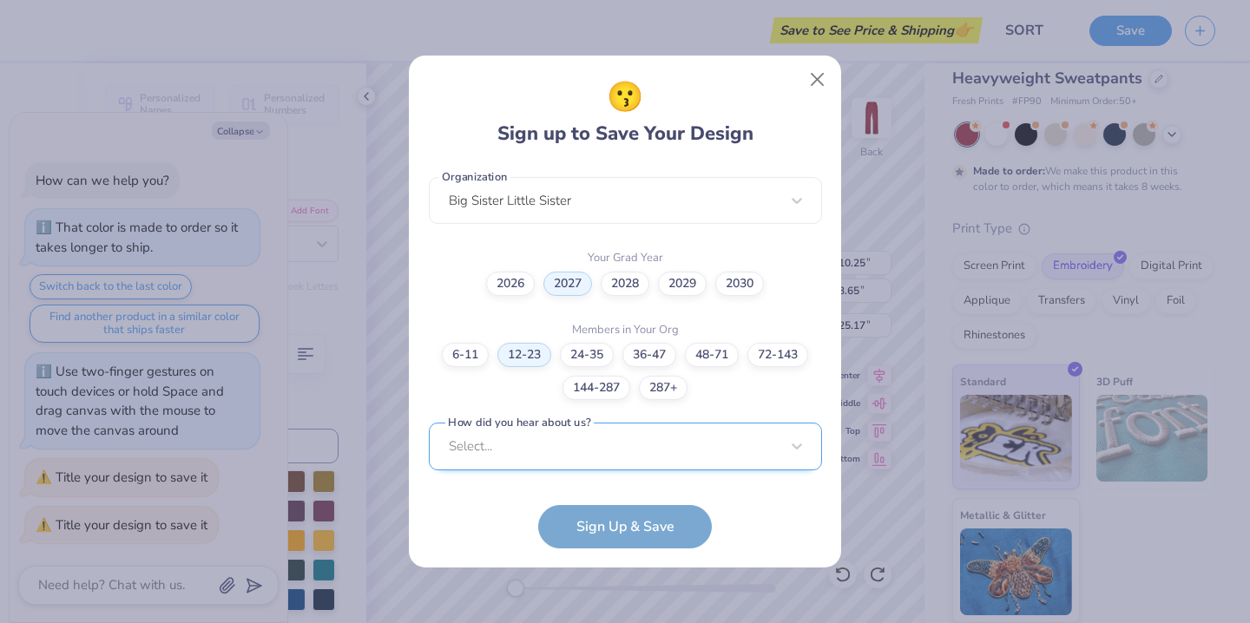
click at [590, 454] on div "Select..." at bounding box center [625, 447] width 393 height 48
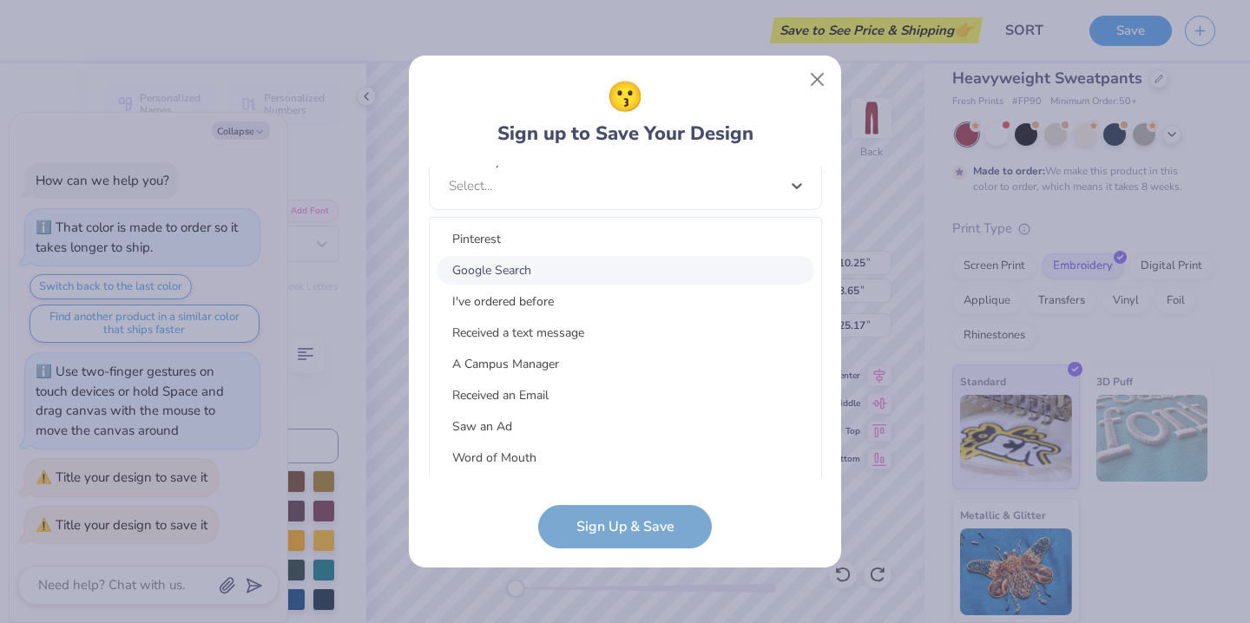
click at [558, 271] on div "Google Search" at bounding box center [626, 270] width 378 height 29
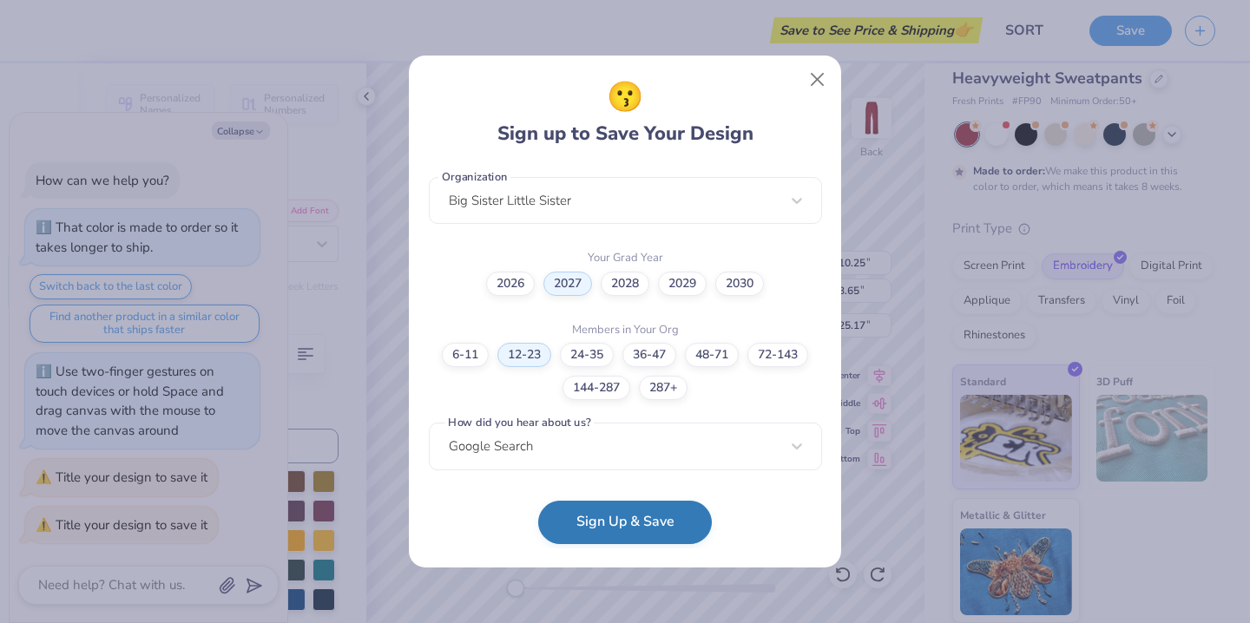
click at [614, 515] on button "Sign Up & Save" at bounding box center [625, 522] width 174 height 43
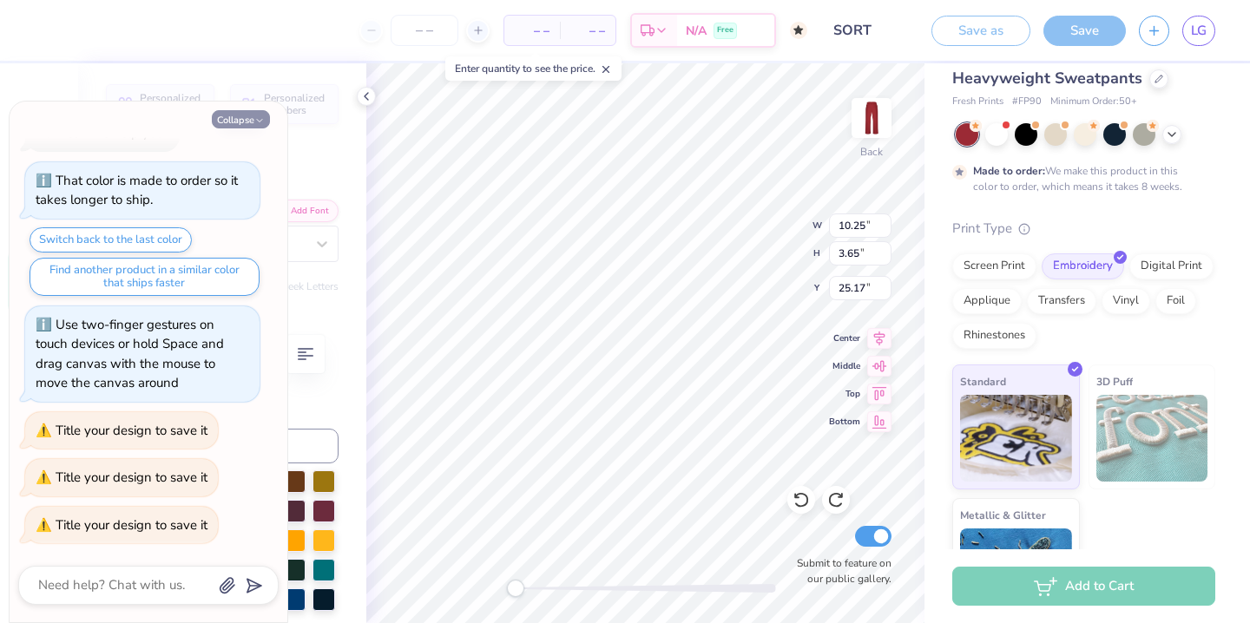
click at [245, 116] on button "Collapse" at bounding box center [241, 119] width 58 height 18
type textarea "x"
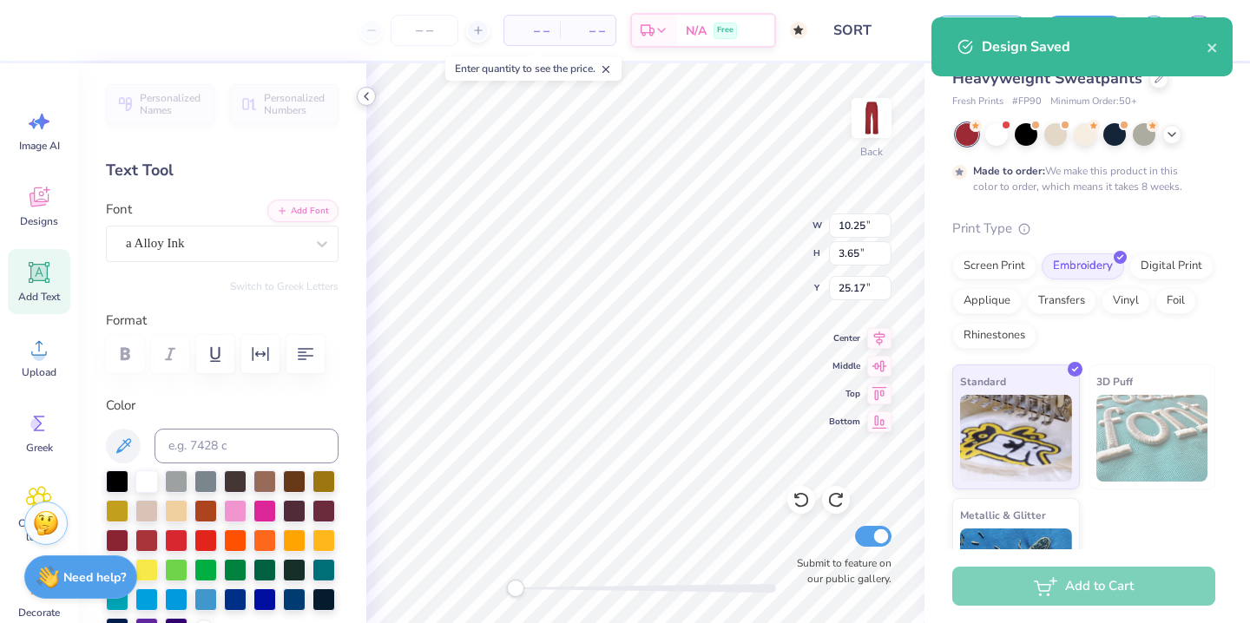
click at [367, 95] on icon at bounding box center [366, 96] width 14 height 14
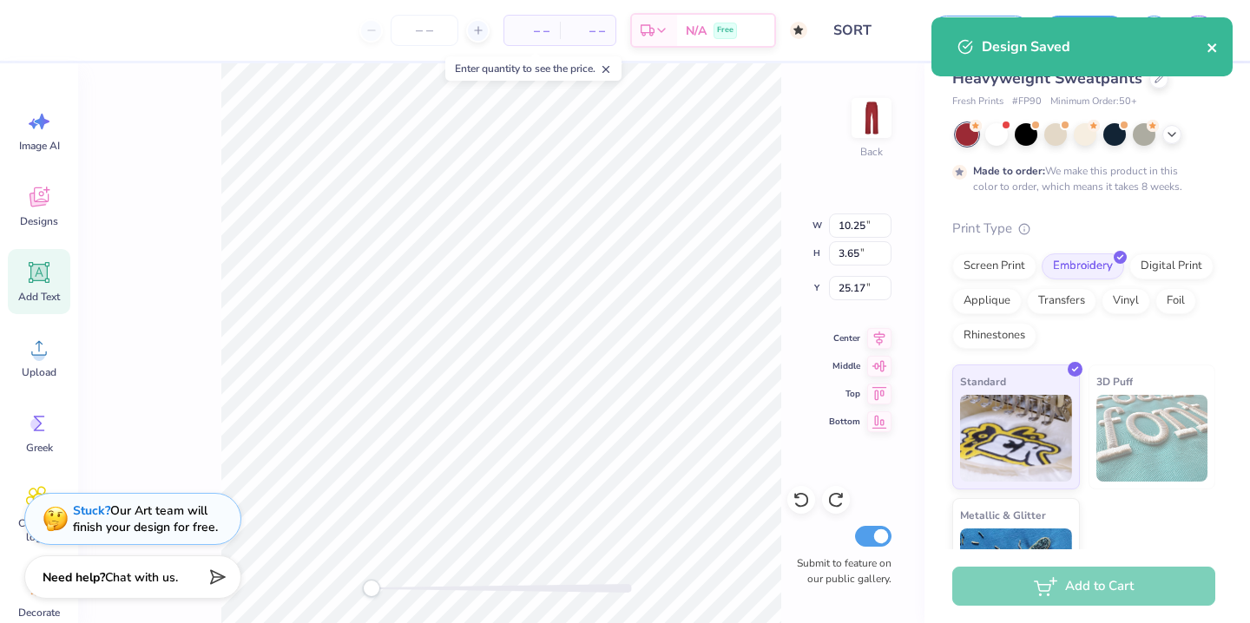
click at [1213, 51] on icon "close" at bounding box center [1211, 47] width 9 height 9
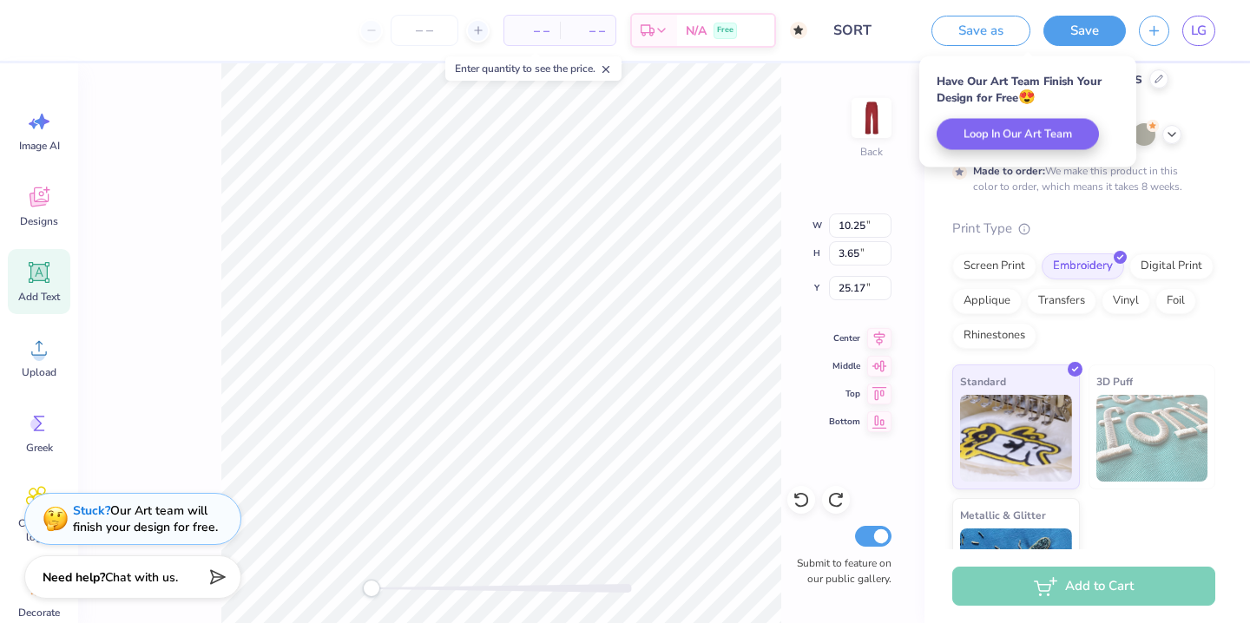
click at [1066, 36] on button "Save" at bounding box center [1084, 31] width 82 height 30
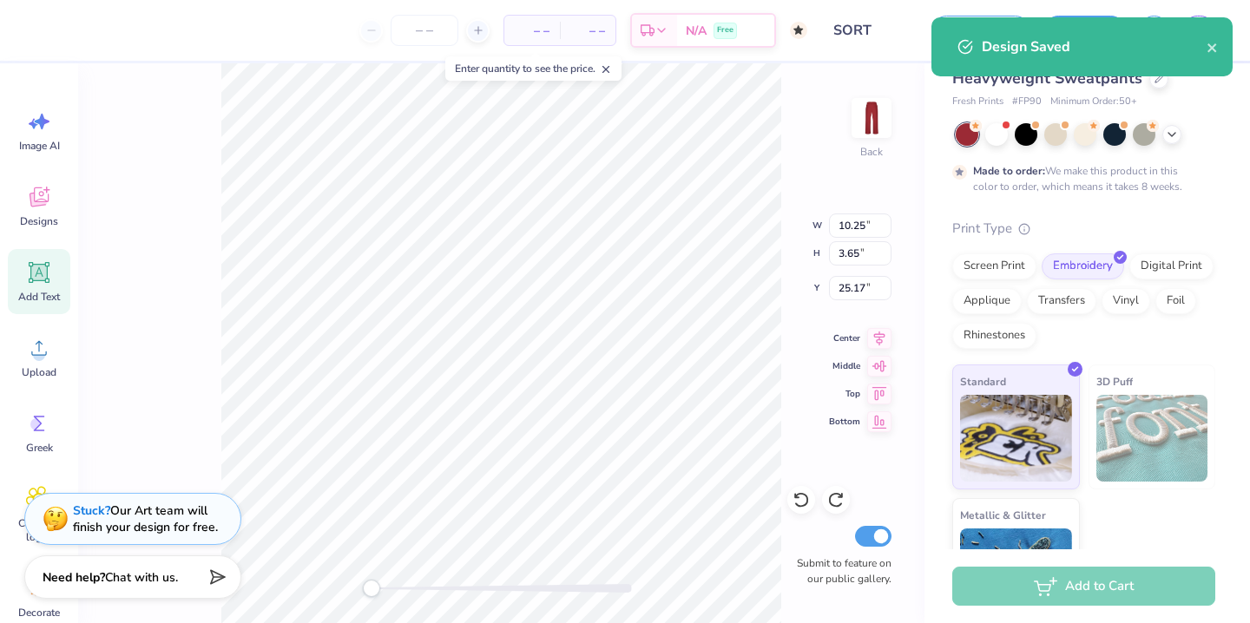
click at [1128, 50] on div "Design Saved" at bounding box center [1094, 46] width 225 height 21
click at [1211, 49] on icon "close" at bounding box center [1212, 48] width 12 height 14
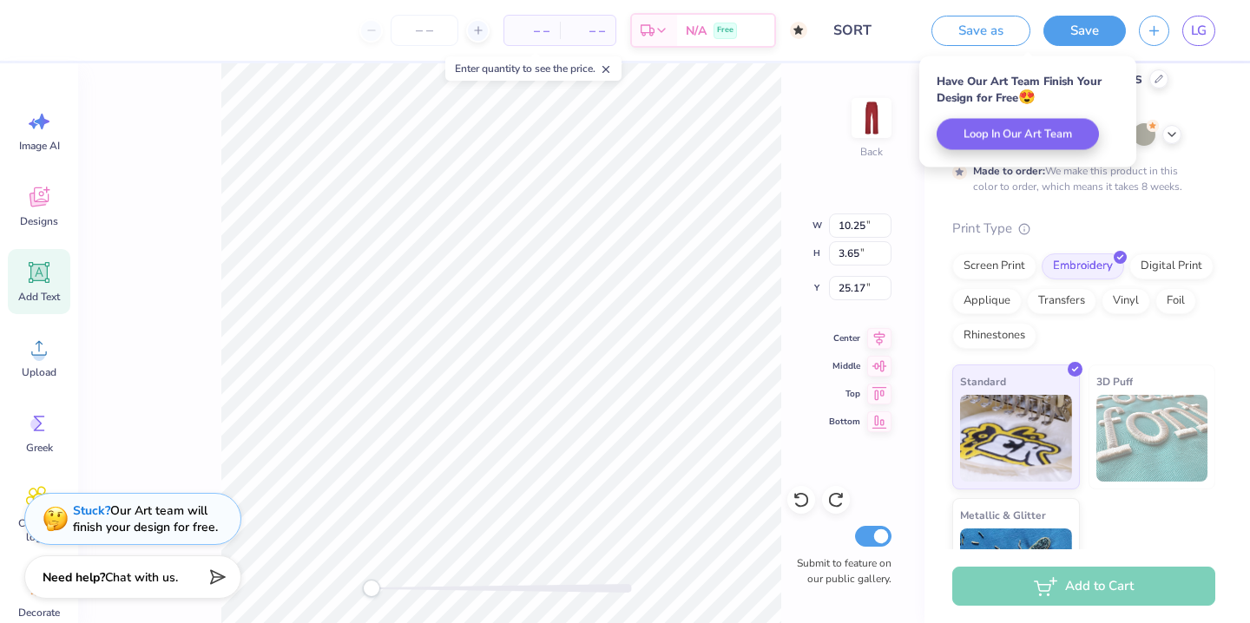
click at [1030, 574] on div "Add to Cart" at bounding box center [1083, 586] width 263 height 39
click at [1033, 589] on div "Add to Cart" at bounding box center [1083, 586] width 263 height 39
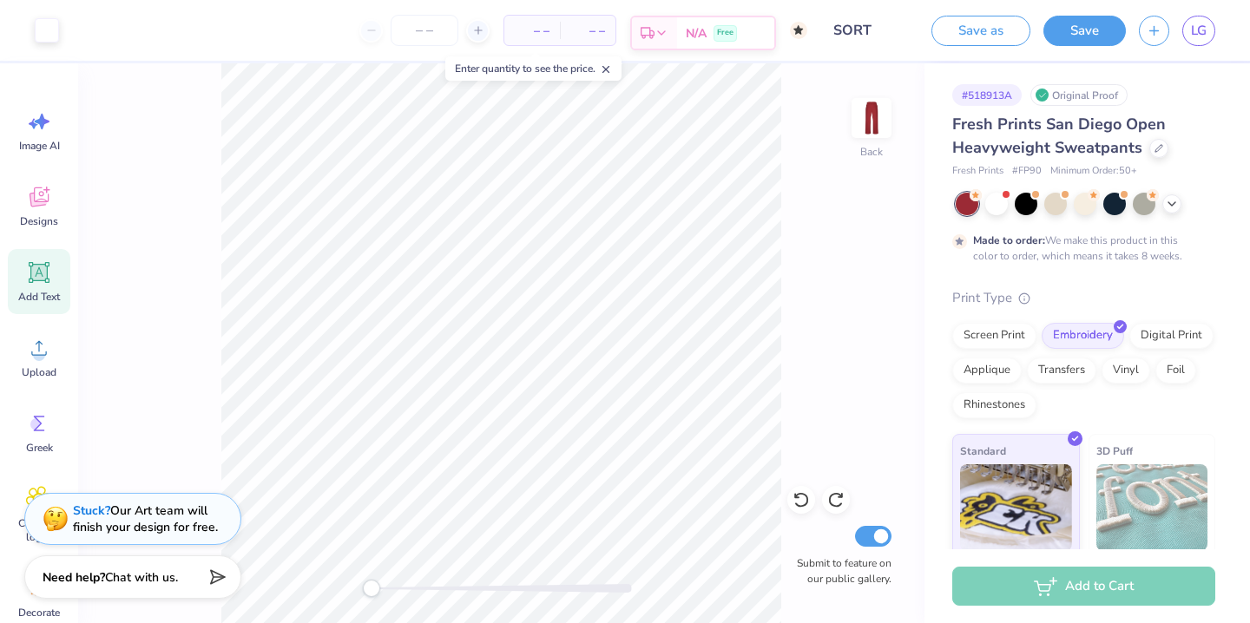
click at [731, 41] on div "N/A Free" at bounding box center [725, 32] width 97 height 31
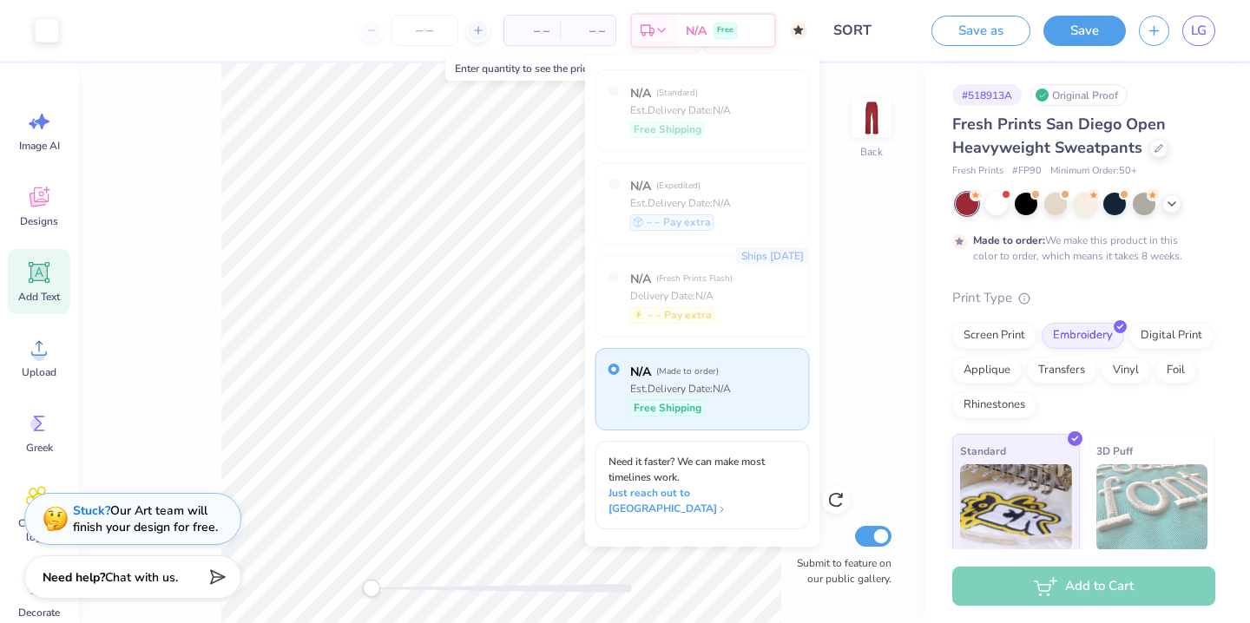
click at [844, 369] on div "Back Submit to feature on our public gallery." at bounding box center [501, 343] width 846 height 560
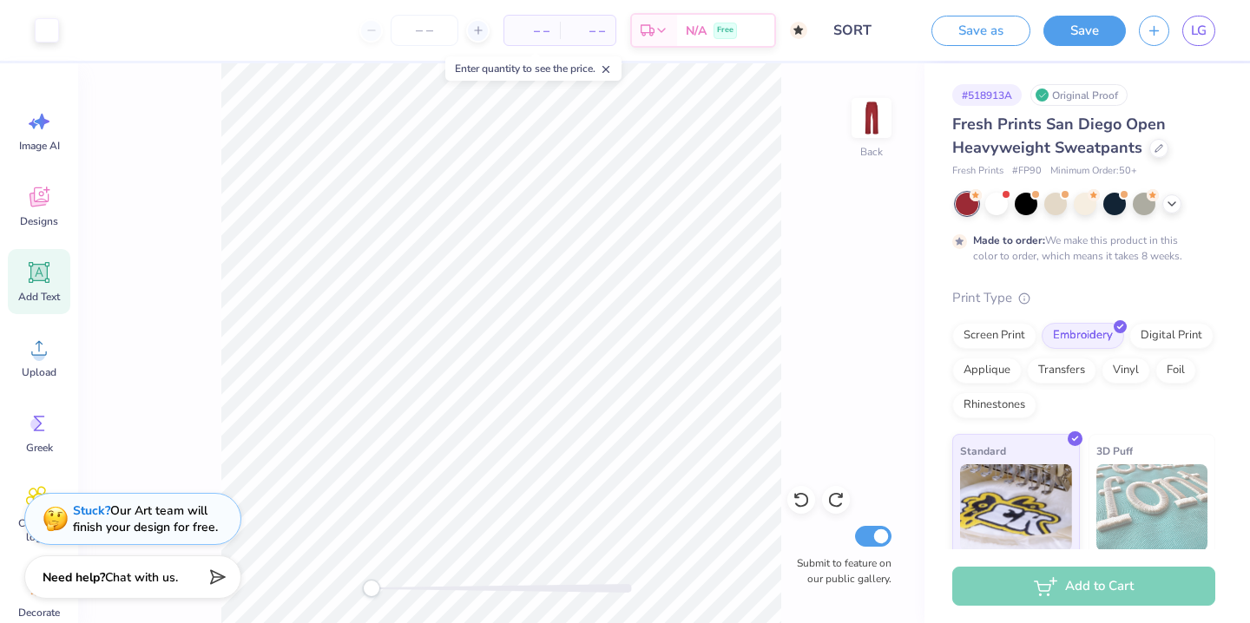
click at [1004, 595] on div "Add to Cart" at bounding box center [1083, 586] width 263 height 39
click at [1073, 568] on div "Add to Cart" at bounding box center [1083, 586] width 263 height 39
click at [1059, 587] on div "Add to Cart" at bounding box center [1083, 586] width 263 height 39
click at [1035, 585] on div "Add to Cart" at bounding box center [1083, 586] width 263 height 39
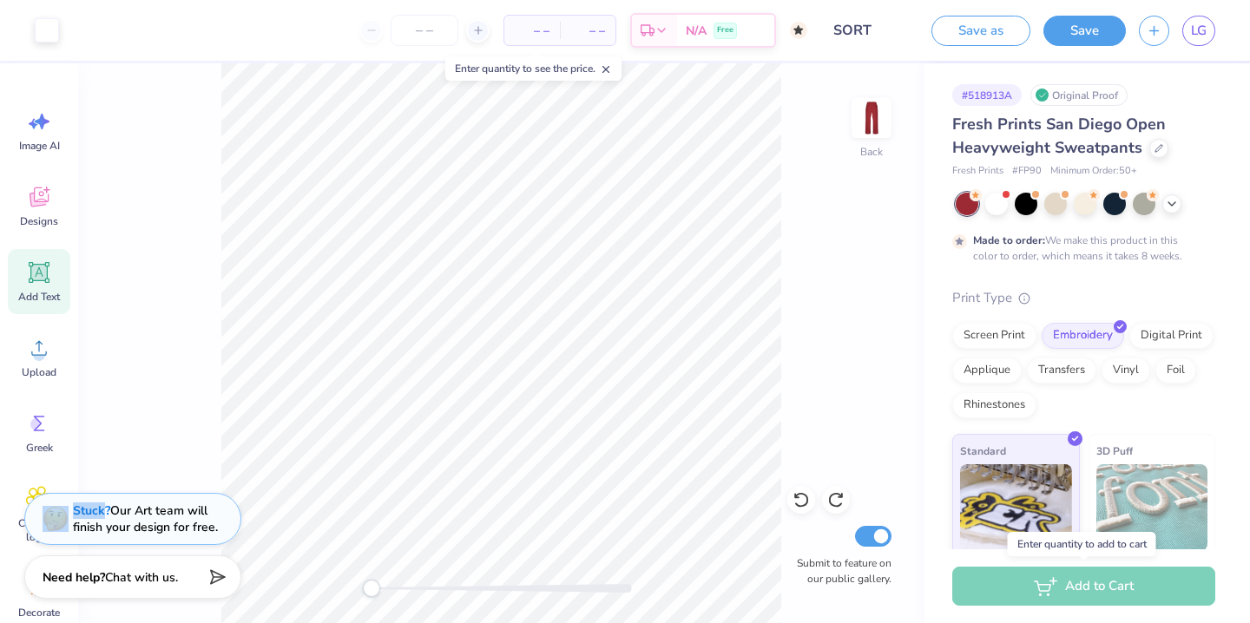
click at [1035, 585] on div "Add to Cart" at bounding box center [1083, 586] width 263 height 39
click at [563, 74] on div "Enter quantity to see the price." at bounding box center [533, 68] width 176 height 24
click at [423, 20] on input "number" at bounding box center [425, 30] width 68 height 31
click at [517, 23] on span "– –" at bounding box center [532, 31] width 35 height 18
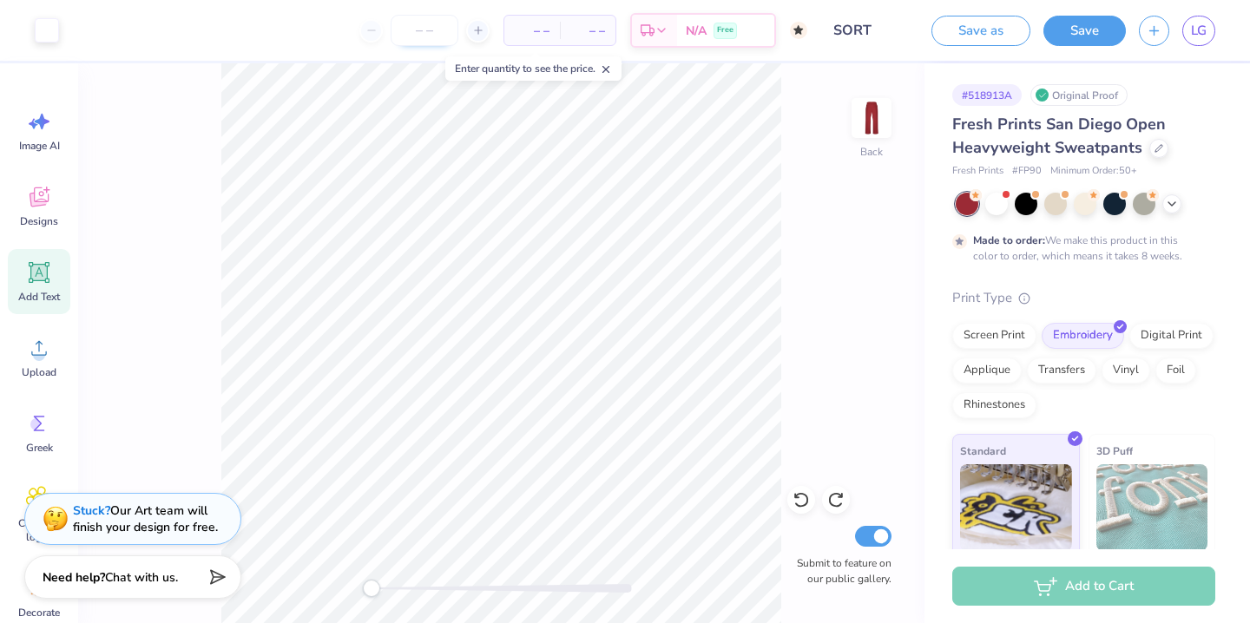
click at [418, 36] on input "number" at bounding box center [425, 30] width 68 height 31
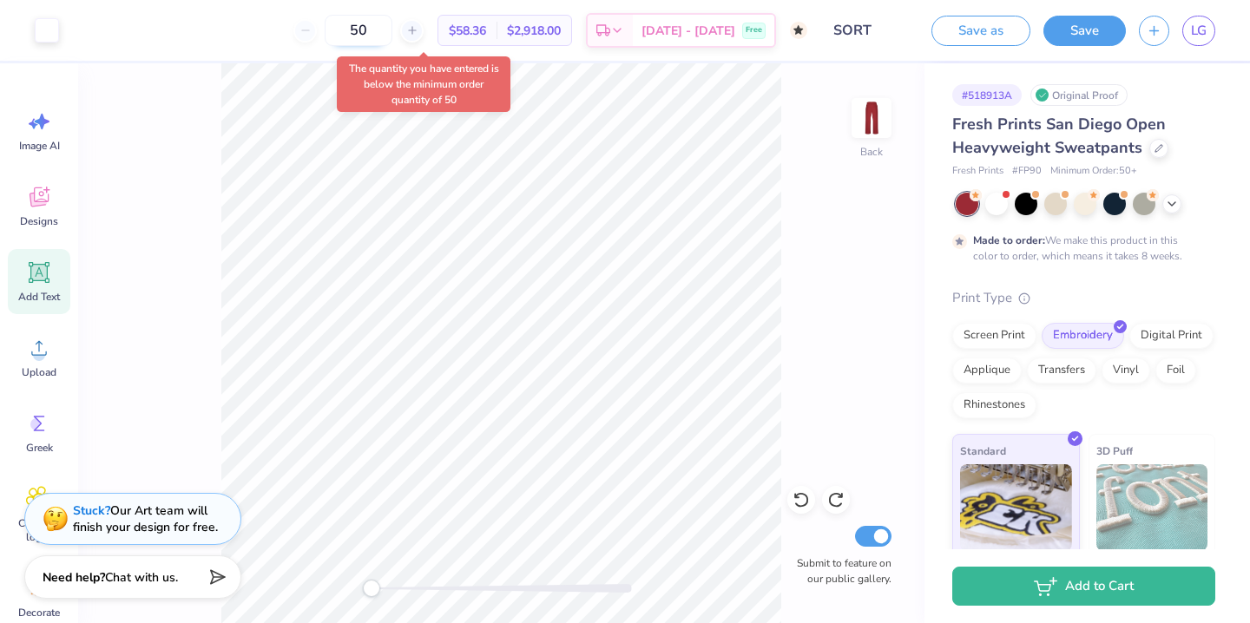
click at [392, 30] on input "50" at bounding box center [359, 30] width 68 height 31
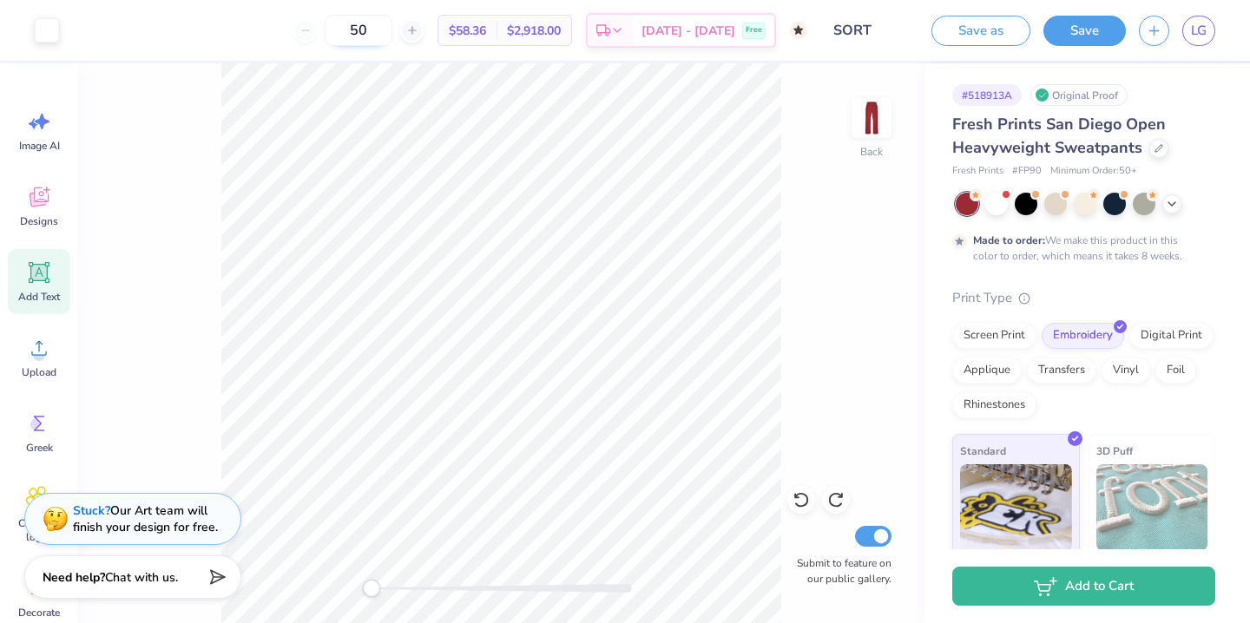
type input "5"
type input "50"
drag, startPoint x: 480, startPoint y: 27, endPoint x: 617, endPoint y: 30, distance: 137.2
click at [619, 32] on div "50 $58.36 Per Item $2,918.00 Total Est. Delivery [DATE] - [DATE] Free" at bounding box center [439, 30] width 735 height 61
click at [693, 30] on span "[DATE] - [DATE]" at bounding box center [688, 33] width 94 height 18
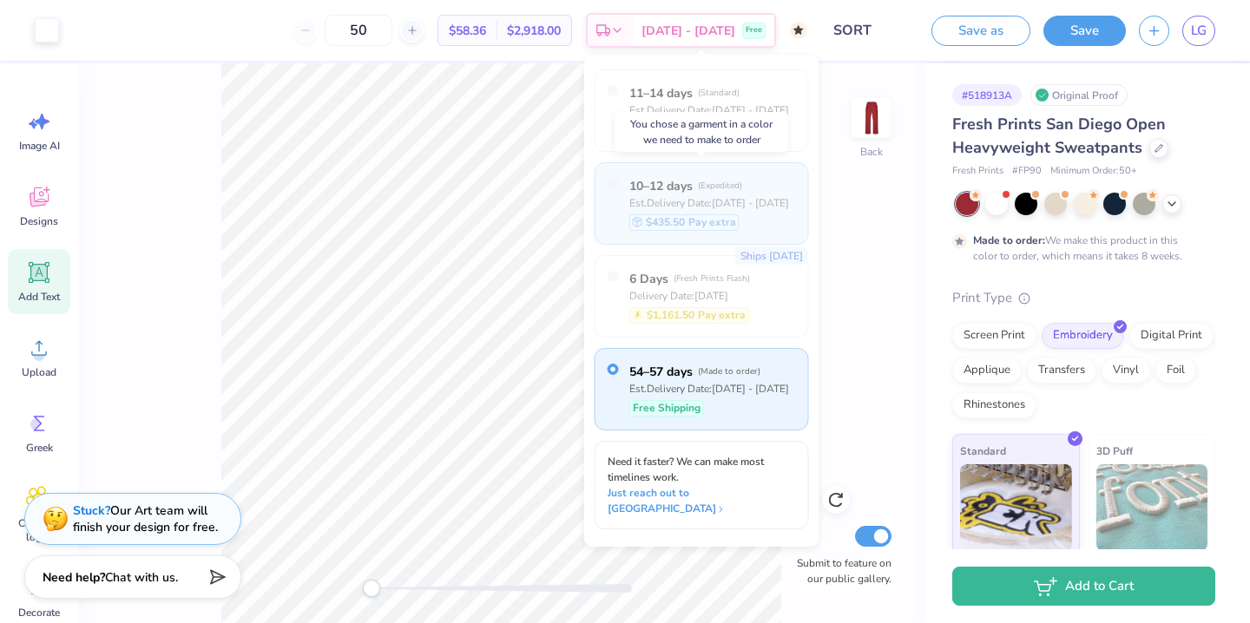
click at [745, 189] on label "10–12 days ( Expedited )" at bounding box center [709, 186] width 160 height 18
